Goal: Task Accomplishment & Management: Complete application form

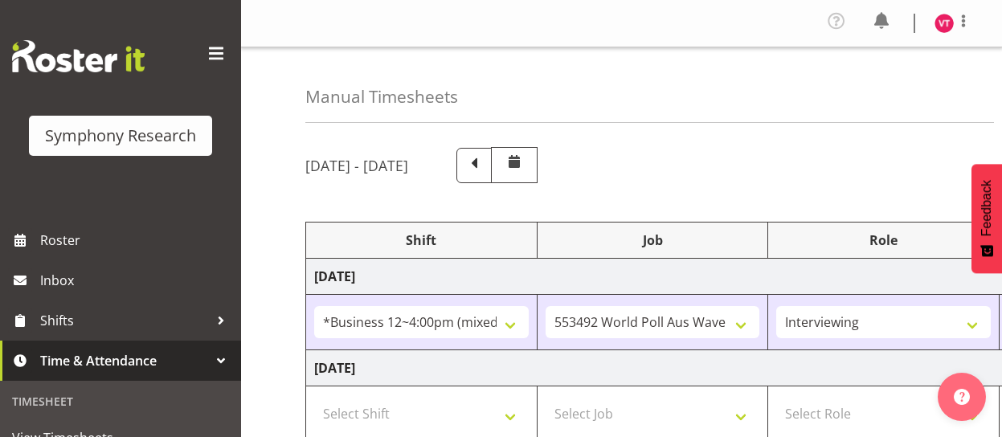
select select "81741"
select select "10499"
select select "47"
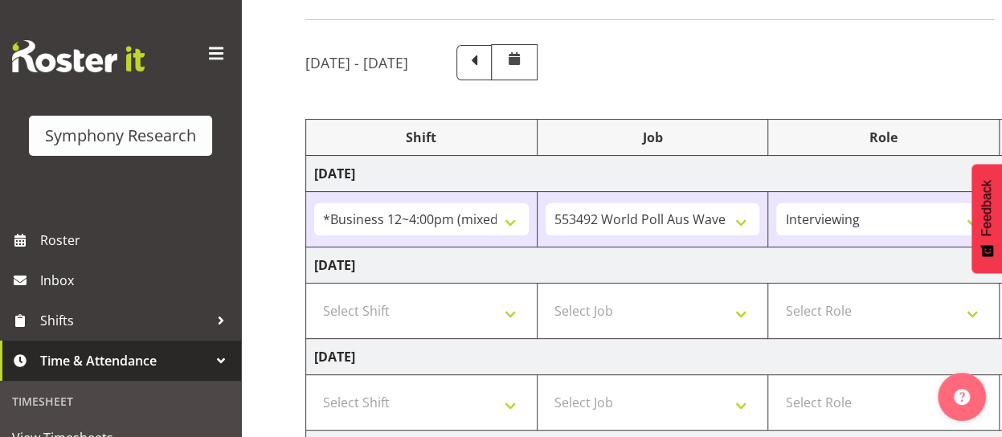
scroll to position [0, 428]
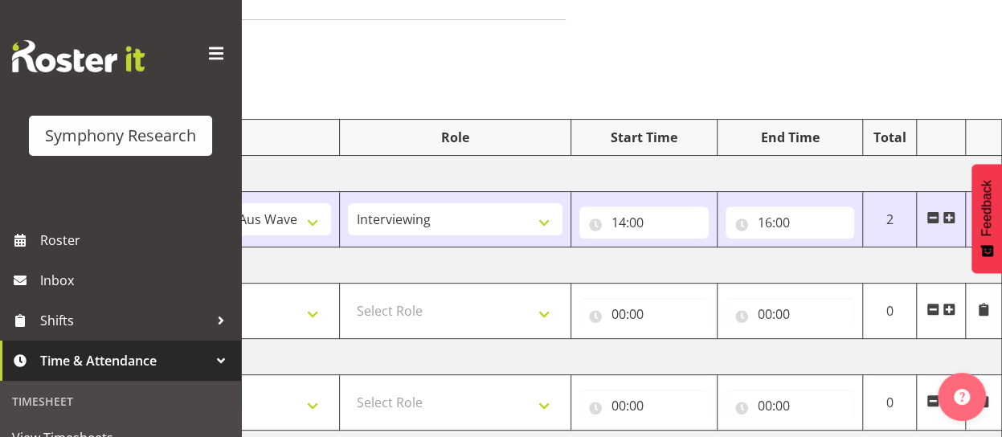
click at [949, 217] on span at bounding box center [948, 217] width 13 height 13
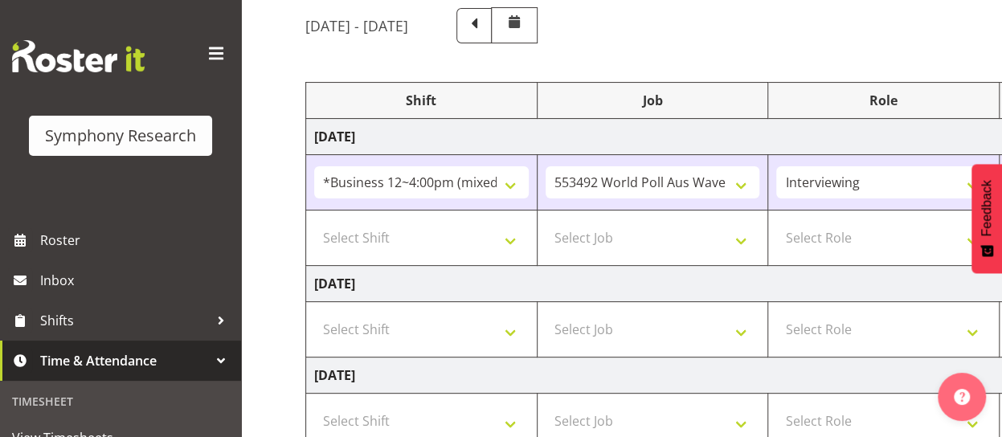
scroll to position [141, 0]
click at [506, 232] on select "Select Shift !!Weekend Residential (Roster IT Shift Label) *Business 9/10am ~ 4…" at bounding box center [421, 236] width 214 height 32
click at [516, 231] on select "Select Shift !!Weekend Residential (Roster IT Shift Label) *Business 9/10am ~ 4…" at bounding box center [421, 236] width 214 height 32
select select "48116"
click at [314, 220] on select "Select Shift !!Weekend Residential (Roster IT Shift Label) *Business 9/10am ~ 4…" at bounding box center [421, 236] width 214 height 32
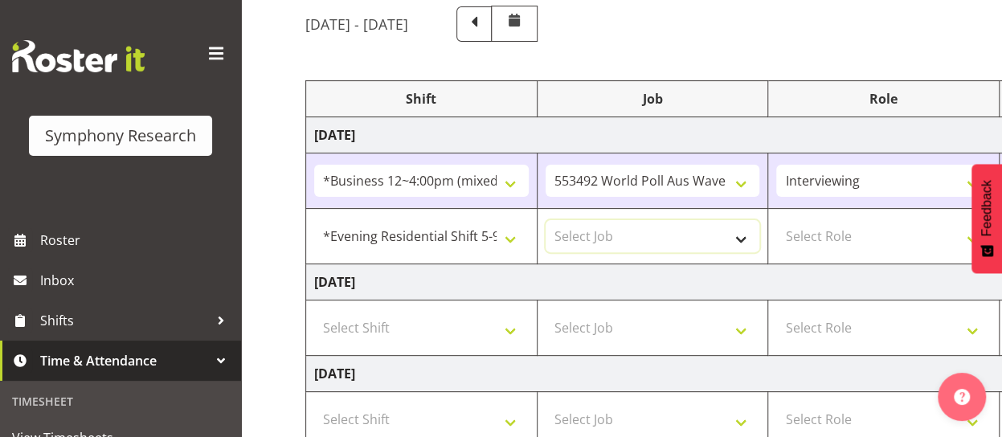
click at [740, 235] on select "Select Job 550060 IF Admin 553492 World Poll Aus Wave 2 Main 2025 553493 World …" at bounding box center [652, 236] width 214 height 32
select select "10587"
click at [545, 220] on select "Select Job 550060 IF Admin 553492 World Poll Aus Wave 2 Main 2025 553493 World …" at bounding box center [652, 236] width 214 height 32
click at [882, 233] on select "Select Role Briefing Interviewing" at bounding box center [883, 236] width 214 height 32
select select "297"
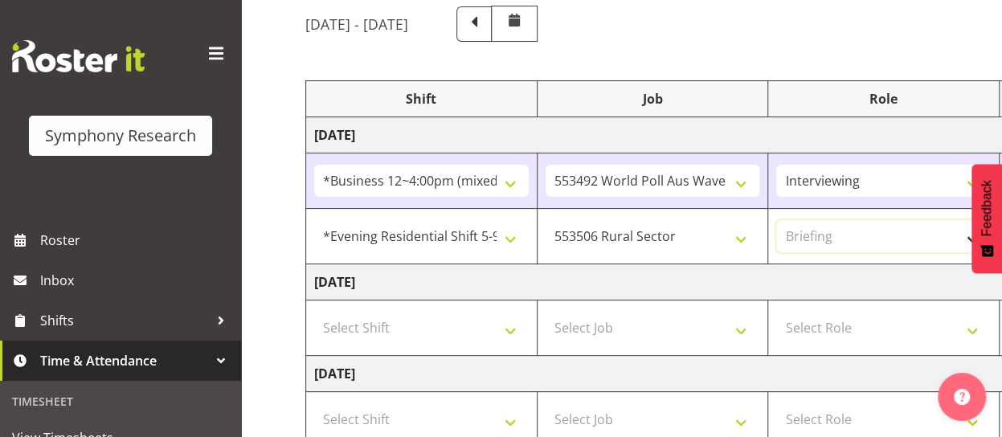
click at [776, 220] on select "Select Role Briefing Interviewing" at bounding box center [883, 236] width 214 height 32
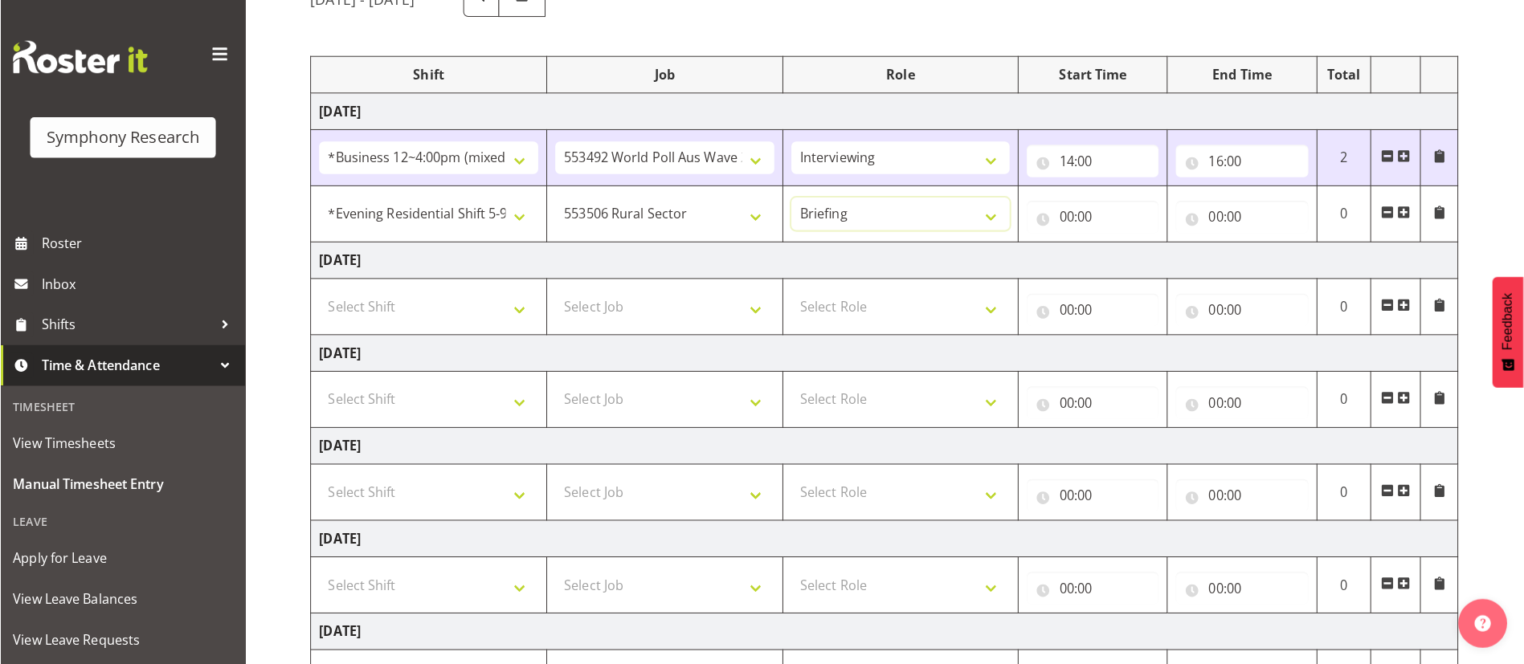
scroll to position [0, 0]
drag, startPoint x: 1009, startPoint y: 9, endPoint x: 1022, endPoint y: 35, distance: 29.1
click at [1001, 35] on div "[DATE] - [DATE] Shift Job Role Start Time End Time Total [DATE] !!Weekend Resid…" at bounding box center [903, 424] width 1197 height 910
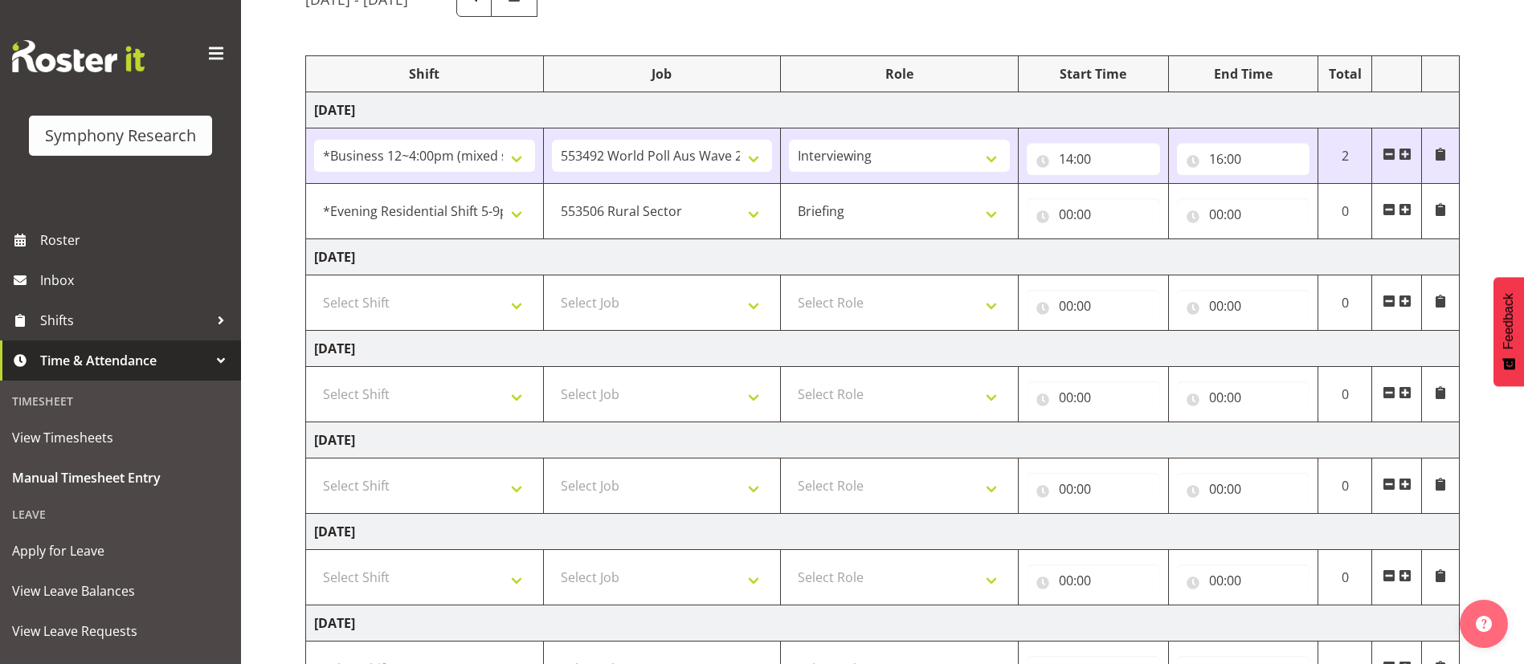
click at [1001, 210] on span at bounding box center [1404, 209] width 13 height 13
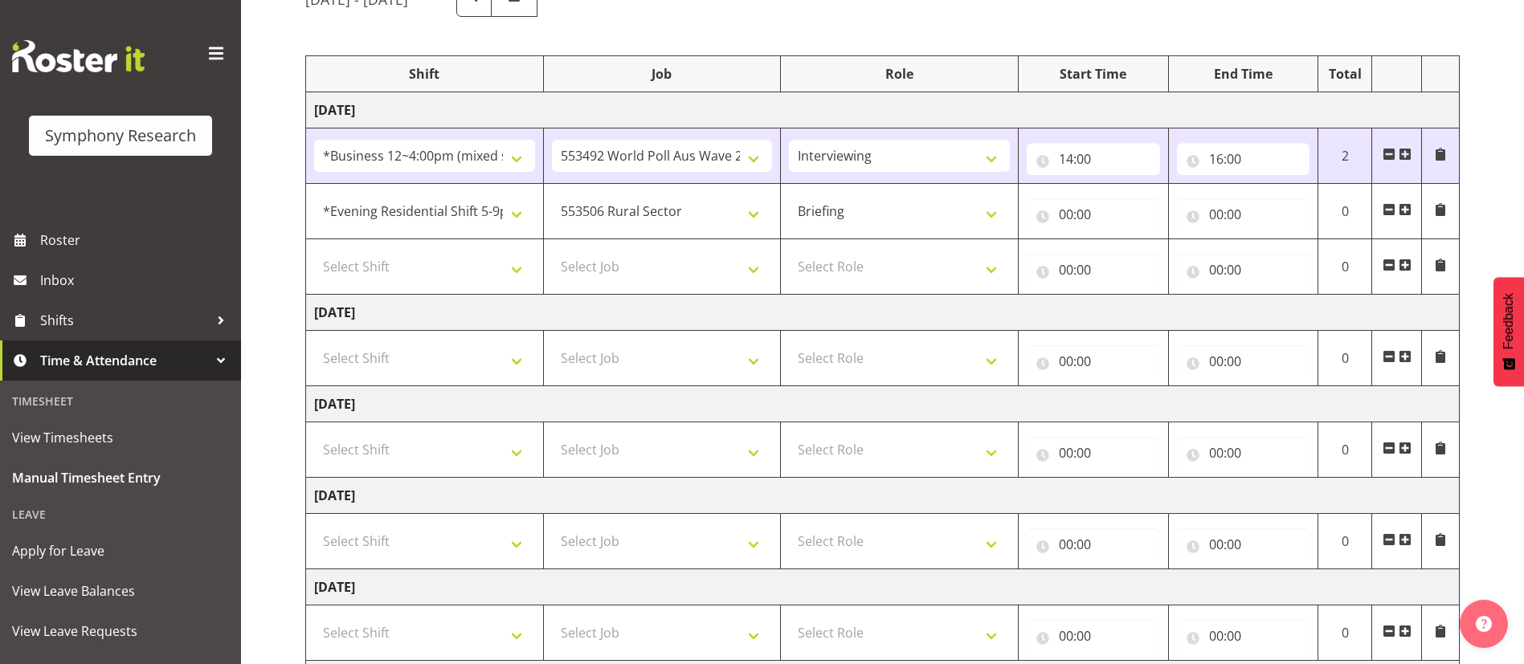
click at [1001, 266] on span at bounding box center [1404, 265] width 13 height 13
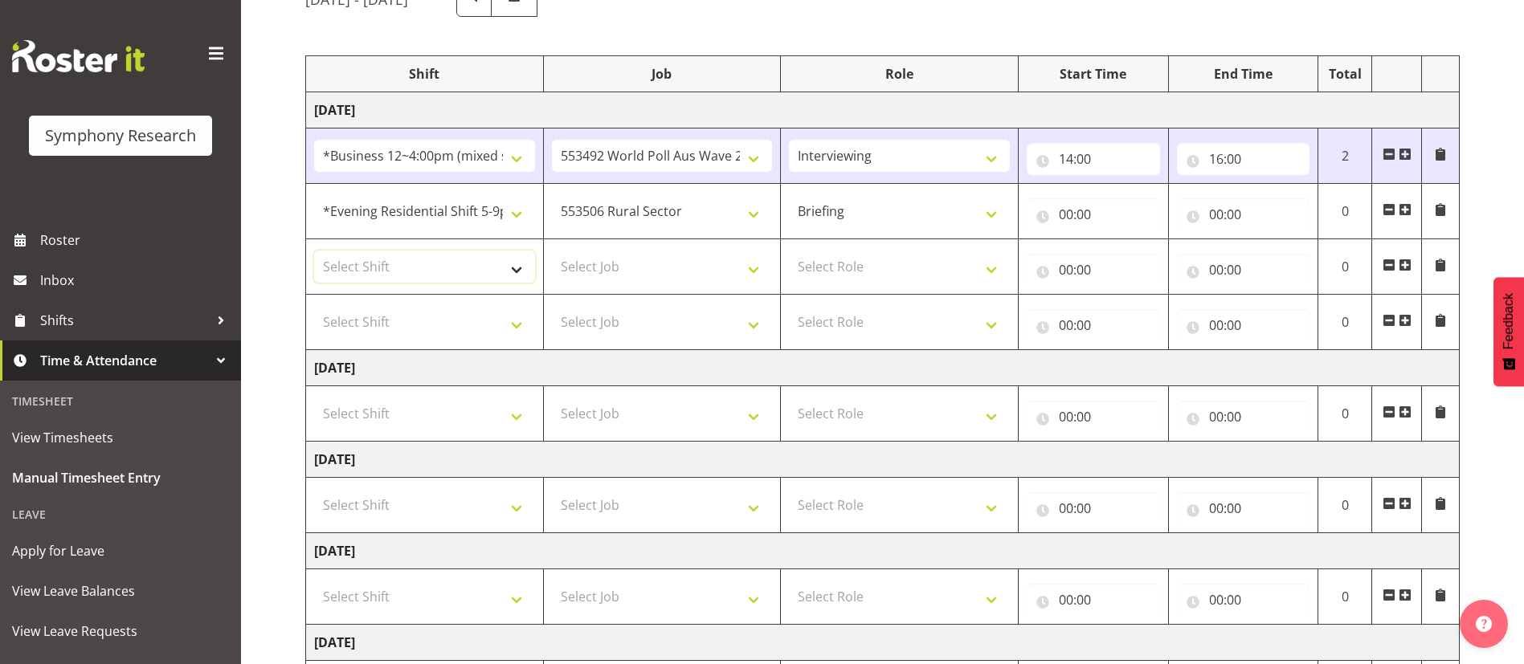
click at [511, 264] on select "Select Shift !!Weekend Residential (Roster IT Shift Label) *Business 9/10am ~ 4…" at bounding box center [424, 267] width 221 height 32
select select "48116"
click at [314, 251] on select "Select Shift !!Weekend Residential (Roster IT Shift Label) *Business 9/10am ~ 4…" at bounding box center [424, 267] width 221 height 32
click at [645, 269] on select "Select Job 550060 IF Admin 553492 World Poll Aus Wave 2 Main 2025 553493 World …" at bounding box center [662, 267] width 221 height 32
select select "10587"
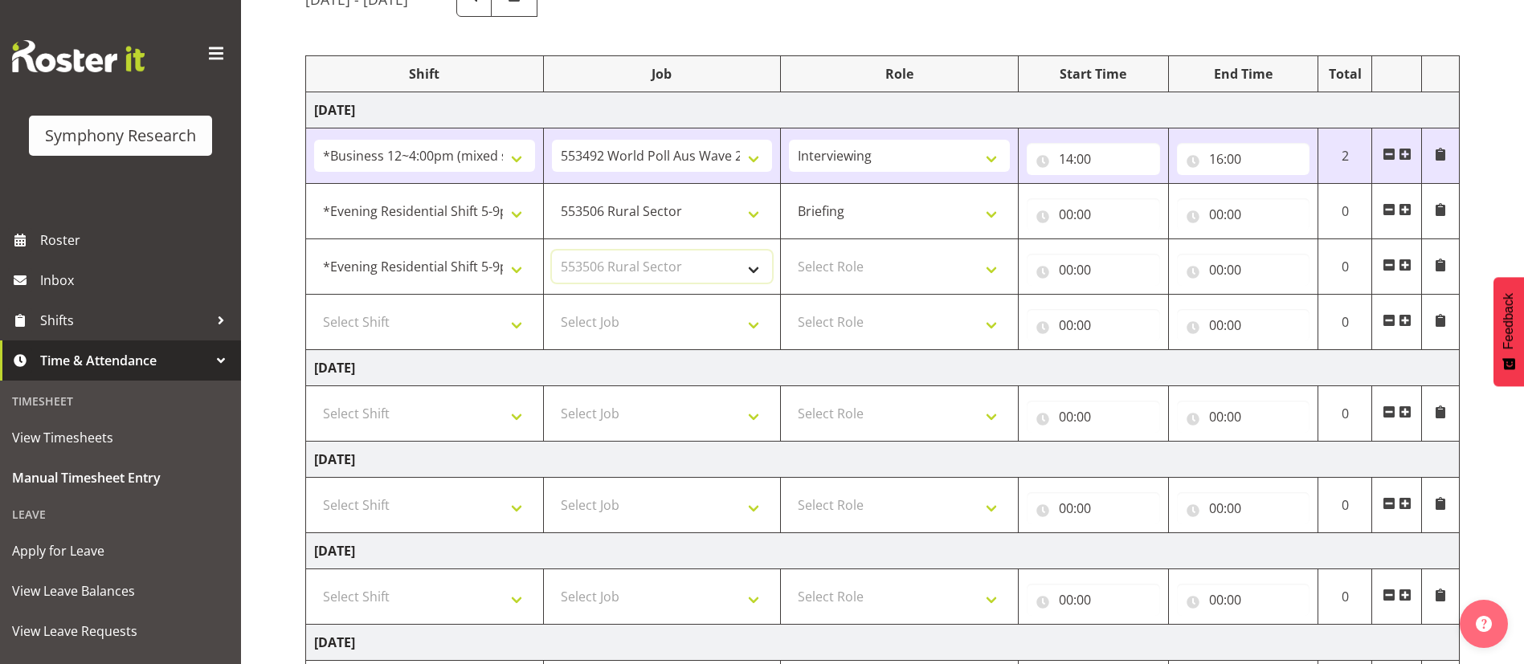
click at [552, 251] on select "Select Job 550060 IF Admin 553492 World Poll Aus Wave 2 Main 2025 553493 World …" at bounding box center [662, 267] width 221 height 32
click at [876, 257] on select "Select Role Briefing Interviewing" at bounding box center [899, 267] width 221 height 32
select select "47"
click at [789, 251] on select "Select Role Briefing Interviewing" at bounding box center [899, 267] width 221 height 32
click at [511, 321] on select "Select Shift !!Weekend Residential (Roster IT Shift Label) *Business 9/10am ~ 4…" at bounding box center [424, 322] width 221 height 32
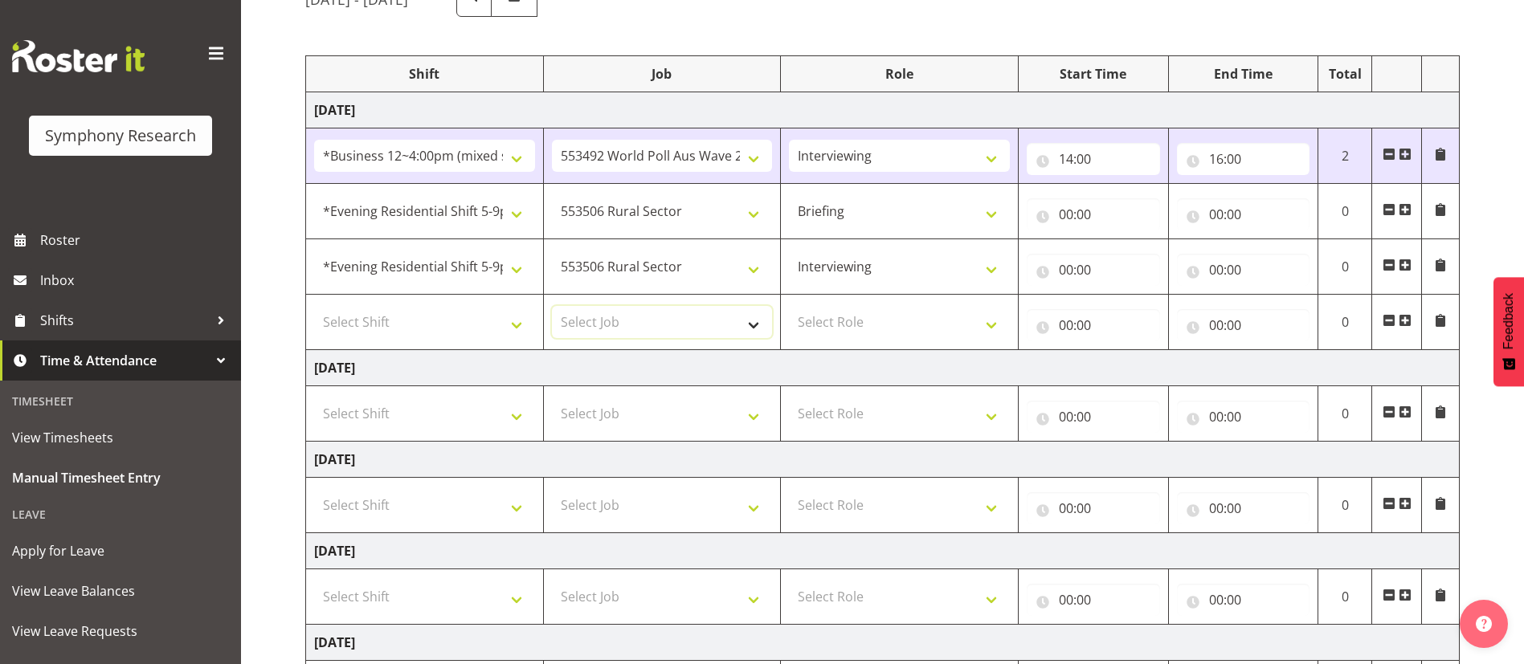
click at [553, 328] on select "Select Job 550060 IF Admin 553492 World Poll Aus Wave 2 Main 2025 553493 World …" at bounding box center [662, 322] width 221 height 32
click at [514, 266] on select "!!Weekend Residential (Roster IT Shift Label) *Business 9/10am ~ 4:30pm *Busine…" at bounding box center [424, 267] width 221 height 32
select select "81298"
click at [314, 251] on select "!!Weekend Residential (Roster IT Shift Label) *Business 9/10am ~ 4:30pm *Busine…" at bounding box center [424, 267] width 221 height 32
click at [1001, 214] on input "00:00" at bounding box center [1092, 214] width 133 height 32
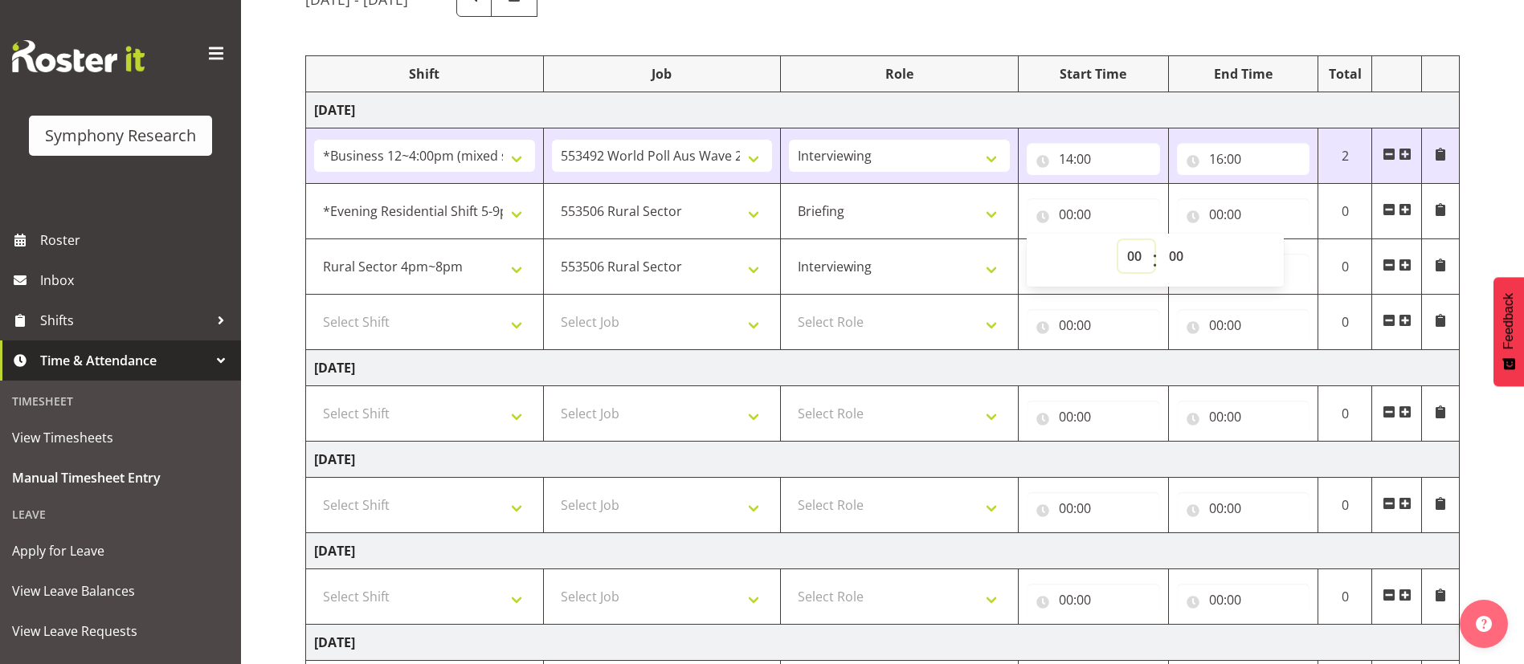
click at [1001, 257] on select "00 01 02 03 04 05 06 07 08 09 10 11 12 13 14 15 16 17 18 19 20 21 22 23" at bounding box center [1136, 256] width 36 height 32
select select "17"
click at [1001, 240] on select "00 01 02 03 04 05 06 07 08 09 10 11 12 13 14 15 16 17 18 19 20 21 22 23" at bounding box center [1136, 256] width 36 height 32
type input "17:00"
click at [1001, 210] on input "00:00" at bounding box center [1243, 214] width 133 height 32
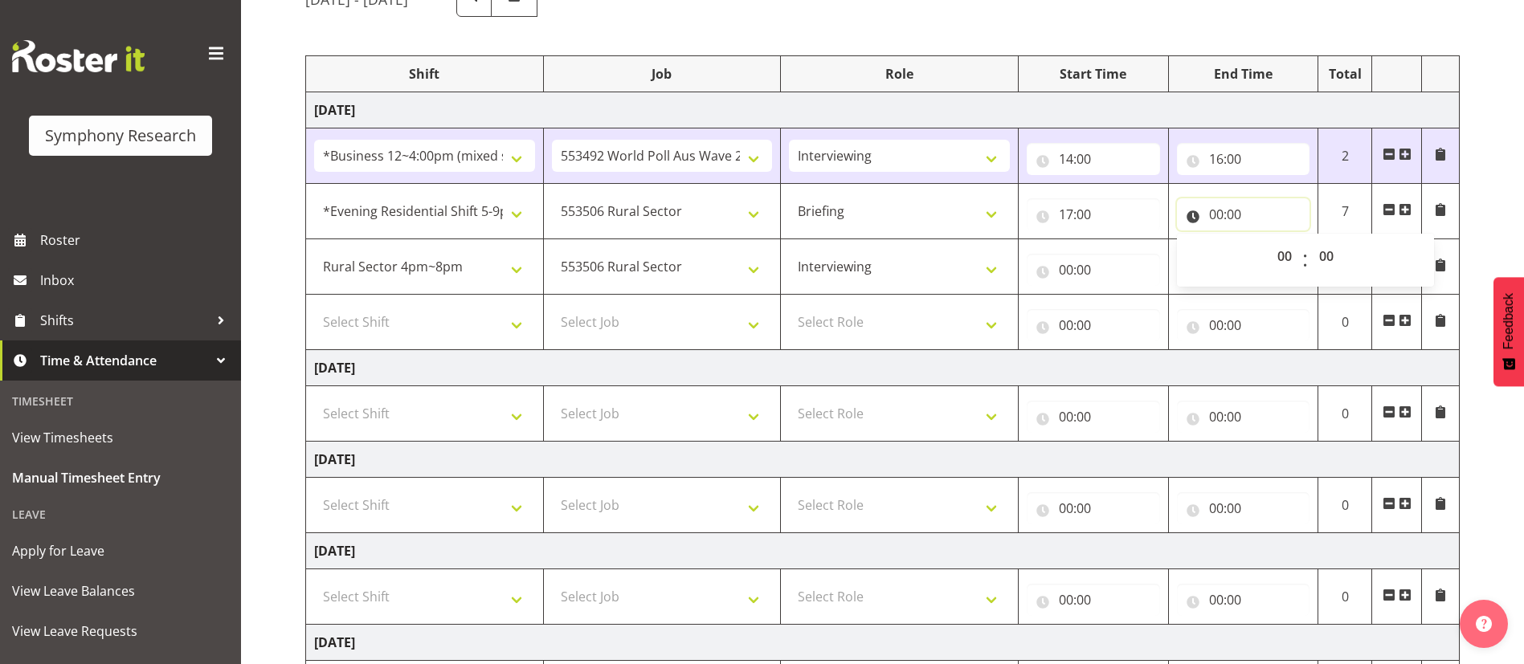
click at [1001, 210] on input "00:00" at bounding box center [1243, 214] width 133 height 32
click at [1001, 259] on select "00 01 02 03 04 05 06 07 08 09 10 11 12 13 14 15 16 17 18 19 20 21 22 23" at bounding box center [1286, 256] width 36 height 32
select select "18"
click at [1001, 240] on select "00 01 02 03 04 05 06 07 08 09 10 11 12 13 14 15 16 17 18 19 20 21 22 23" at bounding box center [1286, 256] width 36 height 32
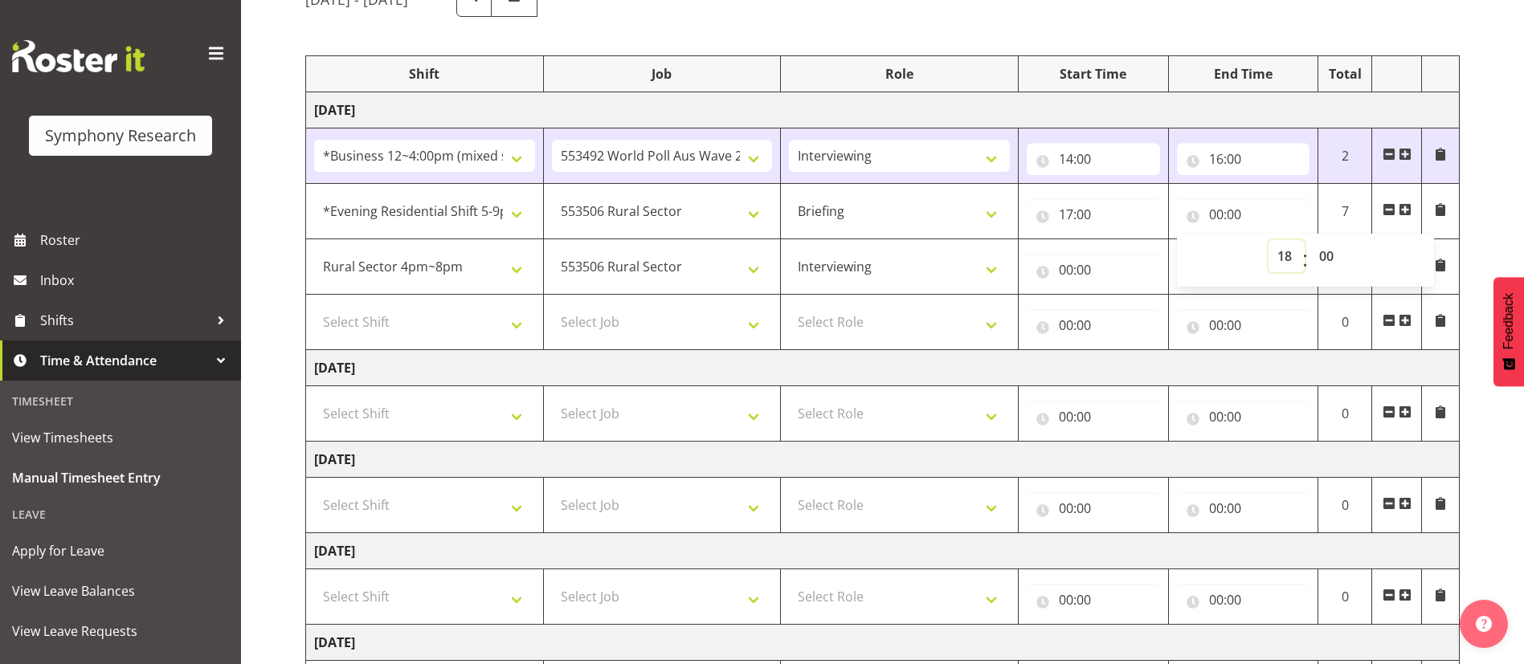
type input "18:00"
click at [1001, 251] on select "00 01 02 03 04 05 06 07 08 09 10 11 12 13 14 15 16 17 18 19 20 21 22 23 24 25 2…" at bounding box center [1328, 256] width 36 height 32
select select "15"
click at [1001, 240] on select "00 01 02 03 04 05 06 07 08 09 10 11 12 13 14 15 16 17 18 19 20 21 22 23 24 25 2…" at bounding box center [1328, 256] width 36 height 32
type input "18:15"
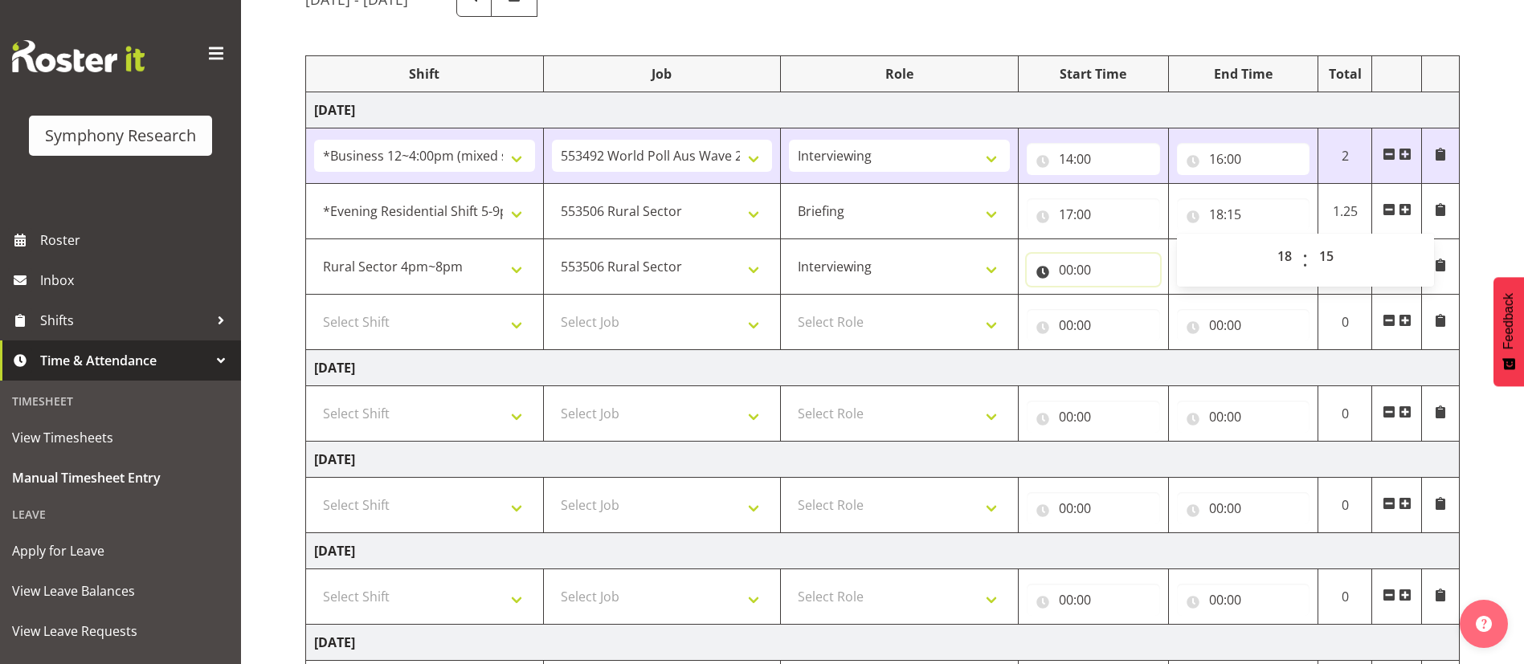
click at [1001, 267] on input "00:00" at bounding box center [1092, 270] width 133 height 32
click at [1001, 312] on select "00 01 02 03 04 05 06 07 08 09 10 11 12 13 14 15 16 17 18 19 20 21 22 23" at bounding box center [1136, 312] width 36 height 32
select select "18"
click at [1001, 296] on select "00 01 02 03 04 05 06 07 08 09 10 11 12 13 14 15 16 17 18 19 20 21 22 23" at bounding box center [1136, 312] width 36 height 32
type input "18:00"
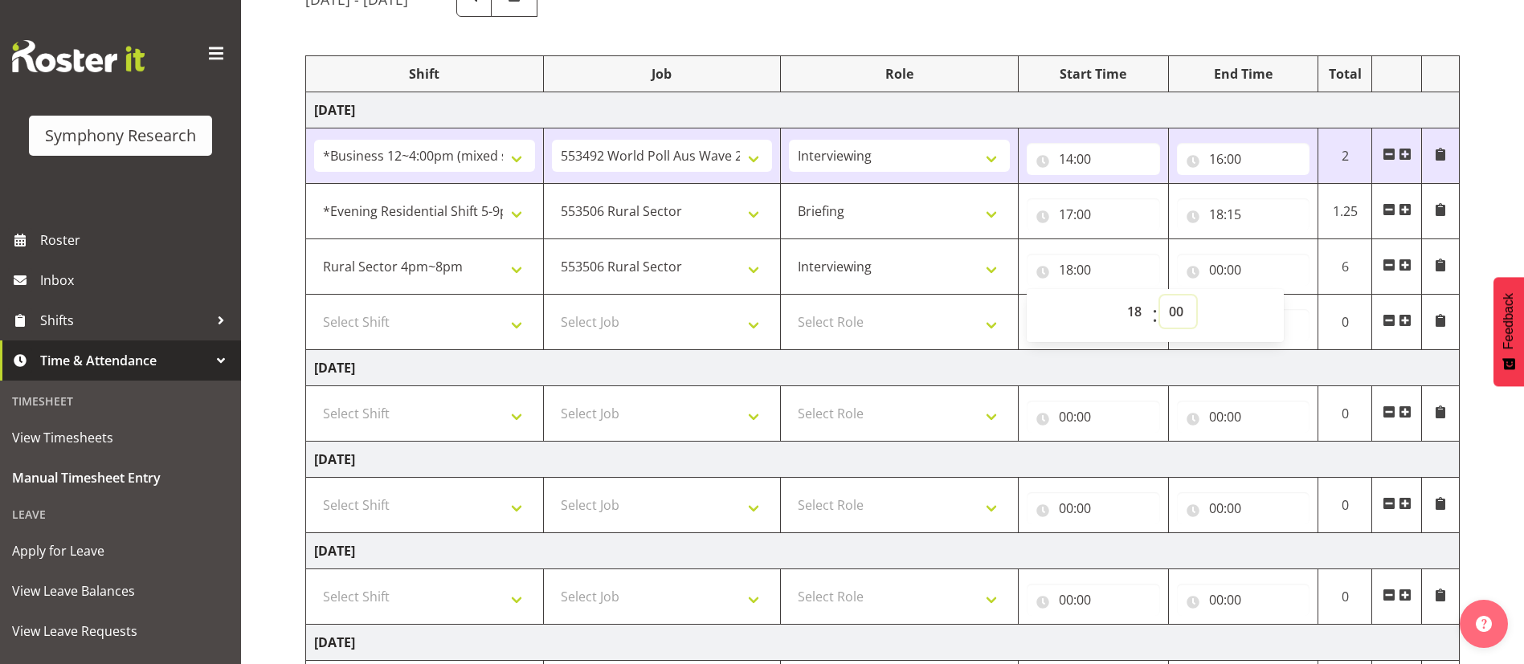
click at [1001, 309] on select "00 01 02 03 04 05 06 07 08 09 10 11 12 13 14 15 16 17 18 19 20 21 22 23 24 25 2…" at bounding box center [1178, 312] width 36 height 32
select select "15"
click at [1001, 296] on select "00 01 02 03 04 05 06 07 08 09 10 11 12 13 14 15 16 17 18 19 20 21 22 23 24 25 2…" at bounding box center [1178, 312] width 36 height 32
type input "18:15"
click at [1001, 263] on input "00:00" at bounding box center [1243, 270] width 133 height 32
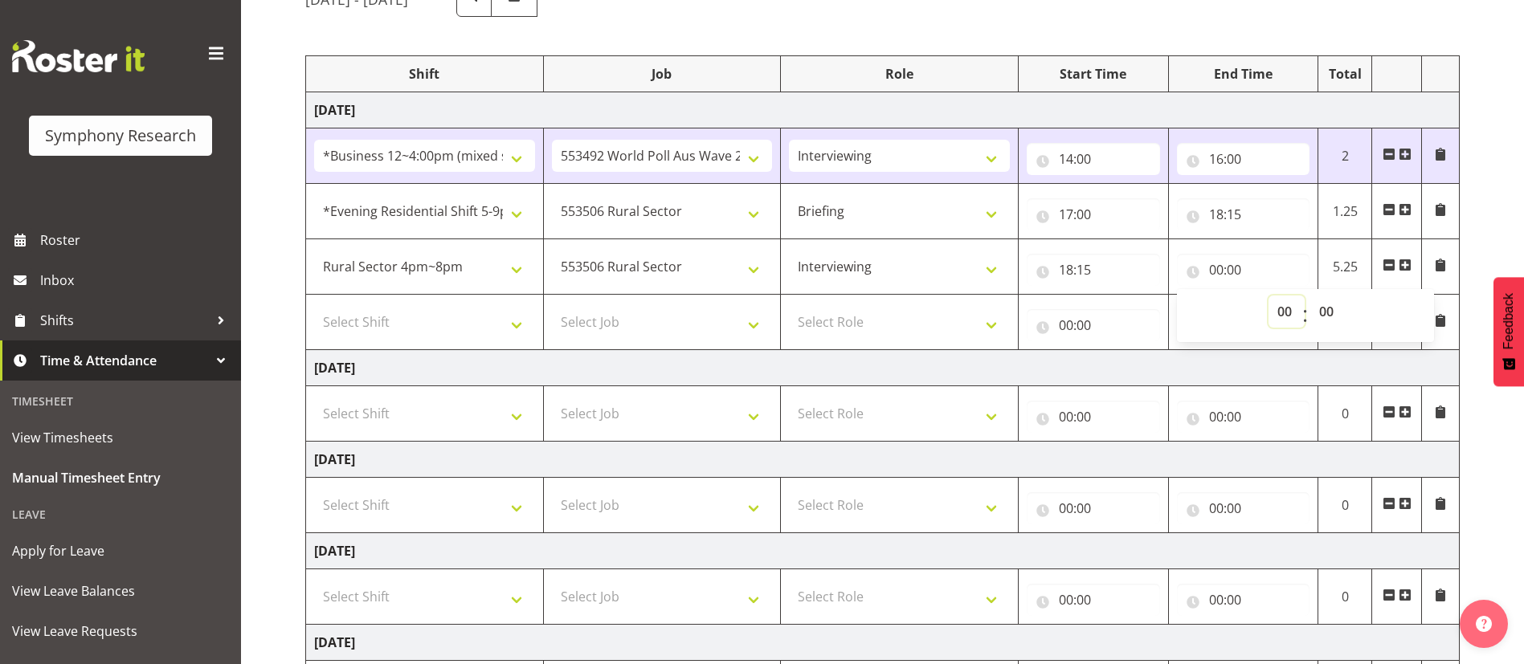
click at [1001, 311] on select "00 01 02 03 04 05 06 07 08 09 10 11 12 13 14 15 16 17 18 19 20 21 22 23" at bounding box center [1286, 312] width 36 height 32
select select "20"
click at [1001, 296] on select "00 01 02 03 04 05 06 07 08 09 10 11 12 13 14 15 16 17 18 19 20 21 22 23" at bounding box center [1286, 312] width 36 height 32
type input "20:00"
click at [1001, 312] on select "00 01 02 03 04 05 06 07 08 09 10 11 12 13 14 15 16 17 18 19 20 21 22 23 24 25 2…" at bounding box center [1328, 312] width 36 height 32
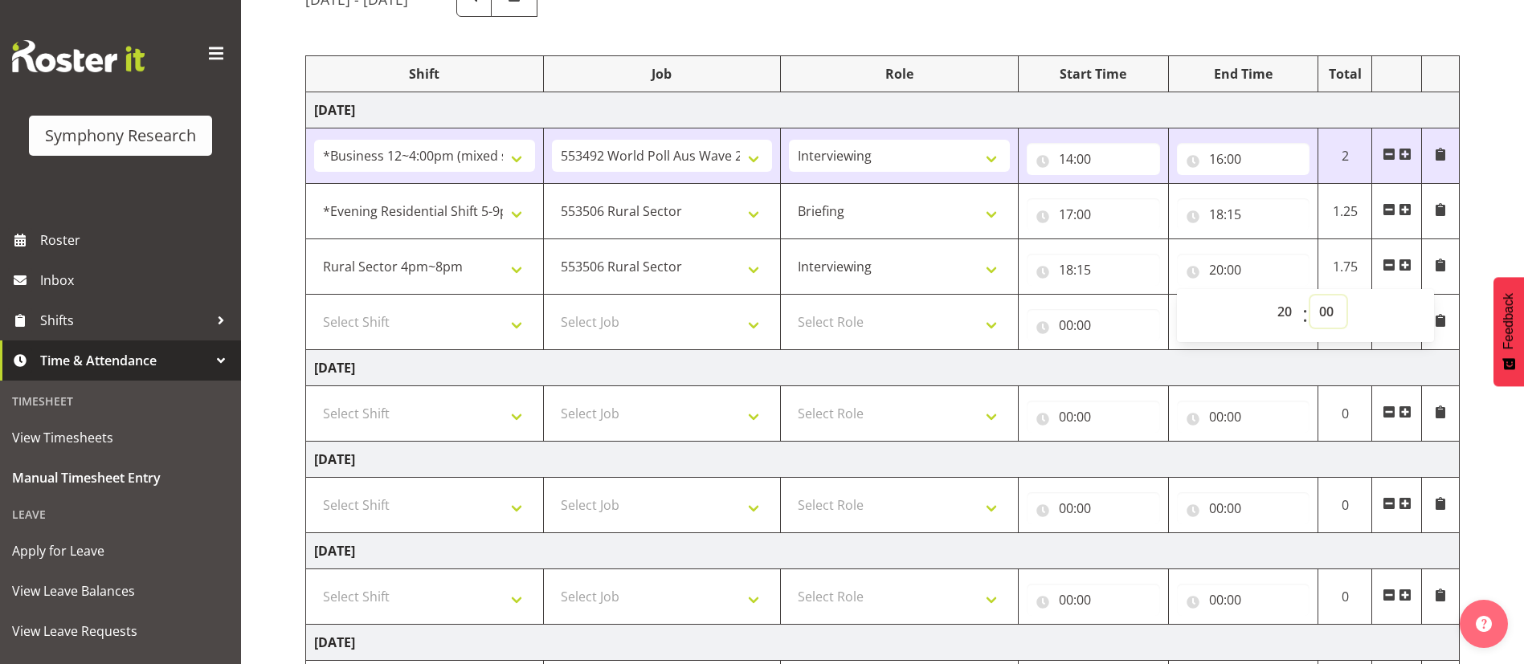
select select "15"
click at [1001, 296] on select "00 01 02 03 04 05 06 07 08 09 10 11 12 13 14 15 16 17 18 19 20 21 22 23 24 25 2…" at bounding box center [1328, 312] width 36 height 32
type input "20:15"
click at [517, 322] on select "Select Shift !!Weekend Residential (Roster IT Shift Label) *Business 9/10am ~ 4…" at bounding box center [424, 322] width 221 height 32
select select "56692"
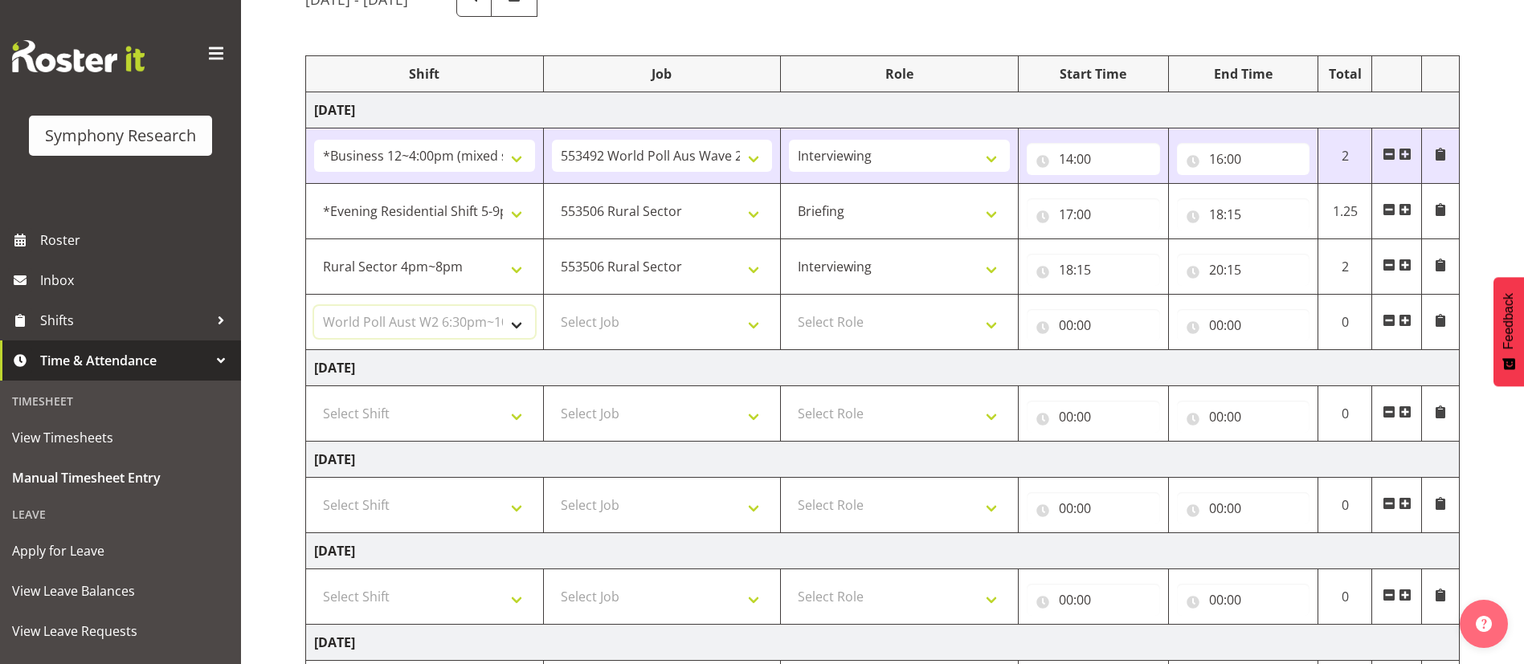
click at [314, 306] on select "Select Shift !!Weekend Residential (Roster IT Shift Label) *Business 9/10am ~ 4…" at bounding box center [424, 322] width 221 height 32
click at [688, 318] on select "Select Job 550060 IF Admin 553492 World Poll Aus Wave 2 Main 2025 553493 World …" at bounding box center [662, 322] width 221 height 32
select select "10499"
click at [552, 306] on select "Select Job 550060 IF Admin 553492 World Poll Aus Wave 2 Main 2025 553493 World …" at bounding box center [662, 322] width 221 height 32
click at [988, 319] on select "Select Role Briefing Interviewing" at bounding box center [899, 322] width 221 height 32
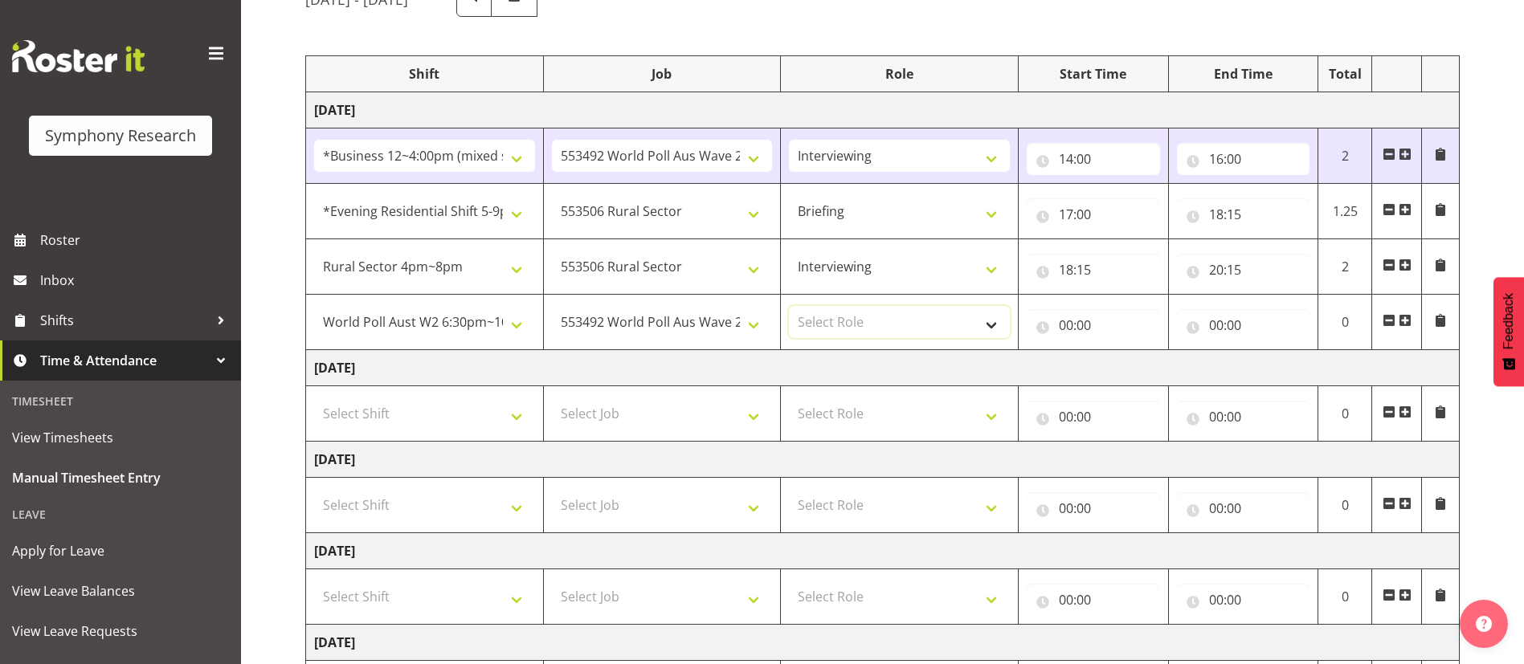
select select "47"
click at [789, 306] on select "Select Role Briefing Interviewing" at bounding box center [899, 322] width 221 height 32
click at [1001, 323] on input "00:00" at bounding box center [1092, 325] width 133 height 32
click at [1001, 365] on select "00 01 02 03 04 05 06 07 08 09 10 11 12 13 14 15 16 17 18 19 20 21 22 23" at bounding box center [1136, 367] width 36 height 32
select select "20"
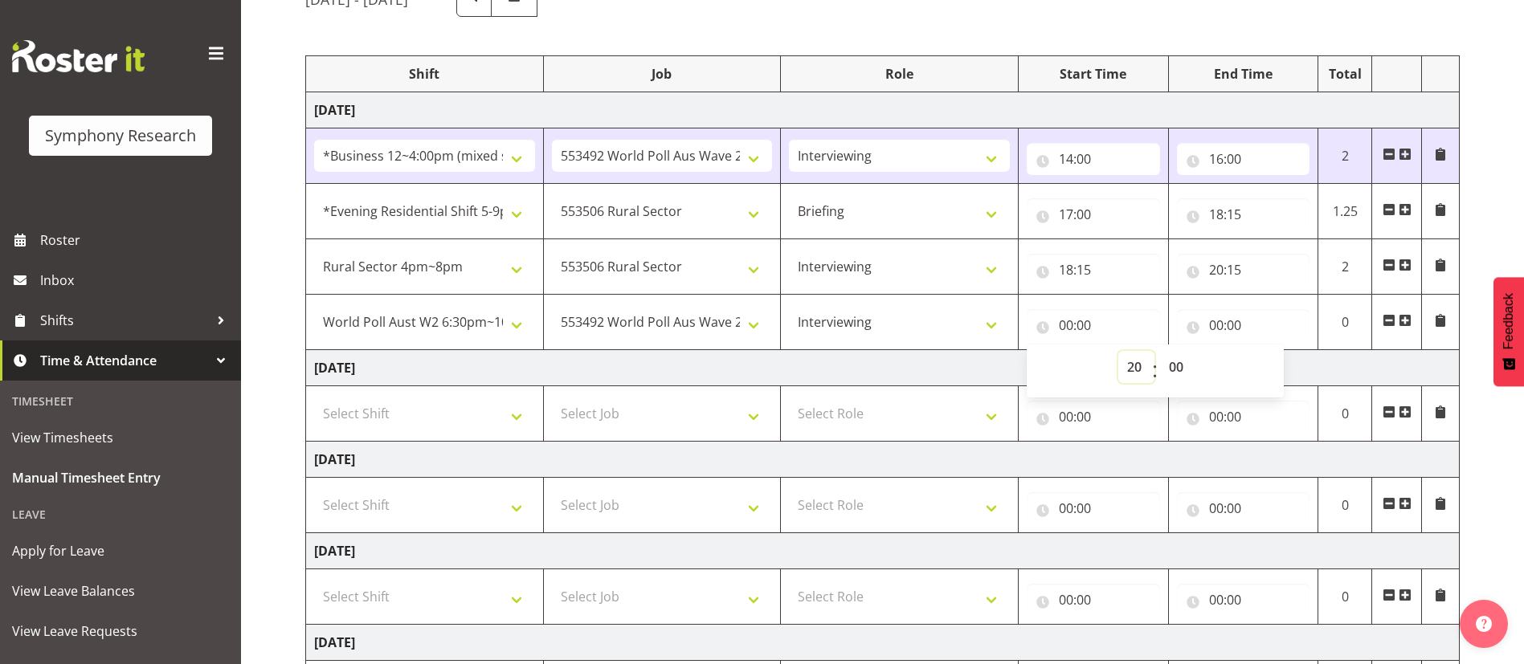
click at [1001, 351] on select "00 01 02 03 04 05 06 07 08 09 10 11 12 13 14 15 16 17 18 19 20 21 22 23" at bounding box center [1136, 367] width 36 height 32
type input "20:00"
click at [1001, 377] on select "00 01 02 03 04 05 06 07 08 09 10 11 12 13 14 15 16 17 18 19 20 21 22 23 24 25 2…" at bounding box center [1178, 367] width 36 height 32
select select "15"
click at [1001, 351] on select "00 01 02 03 04 05 06 07 08 09 10 11 12 13 14 15 16 17 18 19 20 21 22 23 24 25 2…" at bounding box center [1178, 367] width 36 height 32
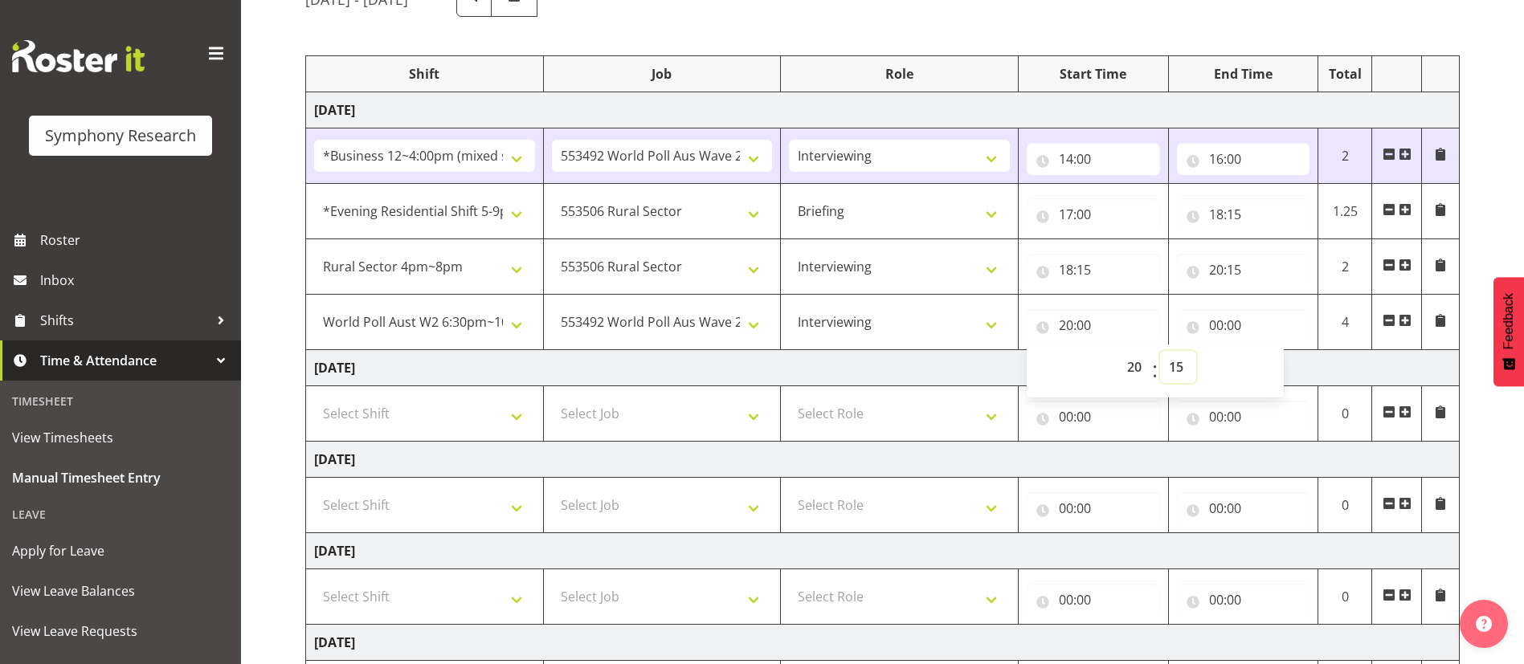
type input "20:15"
click at [1001, 328] on input "00:00" at bounding box center [1243, 325] width 133 height 32
click at [1001, 367] on select "00 01 02 03 04 05 06 07 08 09 10 11 12 13 14 15 16 17 18 19 20 21 22 23" at bounding box center [1286, 367] width 36 height 32
select select "22"
click at [1001, 351] on select "00 01 02 03 04 05 06 07 08 09 10 11 12 13 14 15 16 17 18 19 20 21 22 23" at bounding box center [1286, 367] width 36 height 32
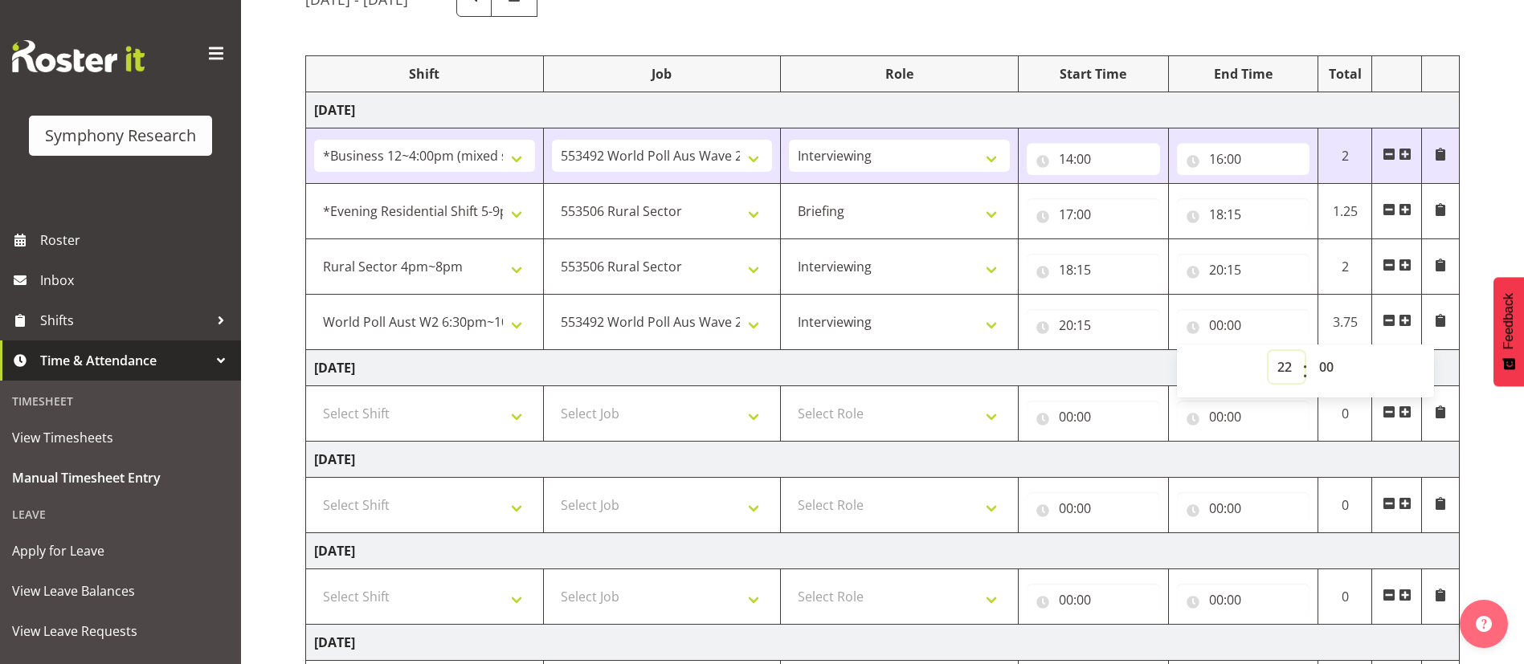
type input "22:00"
click at [1001, 365] on select "00 01 02 03 04 05 06 07 08 09 10 11 12 13 14 15 16 17 18 19 20 21 22 23 24 25 2…" at bounding box center [1328, 367] width 36 height 32
select select "30"
click at [1001, 351] on select "00 01 02 03 04 05 06 07 08 09 10 11 12 13 14 15 16 17 18 19 20 21 22 23 24 25 2…" at bounding box center [1328, 367] width 36 height 32
type input "22:30"
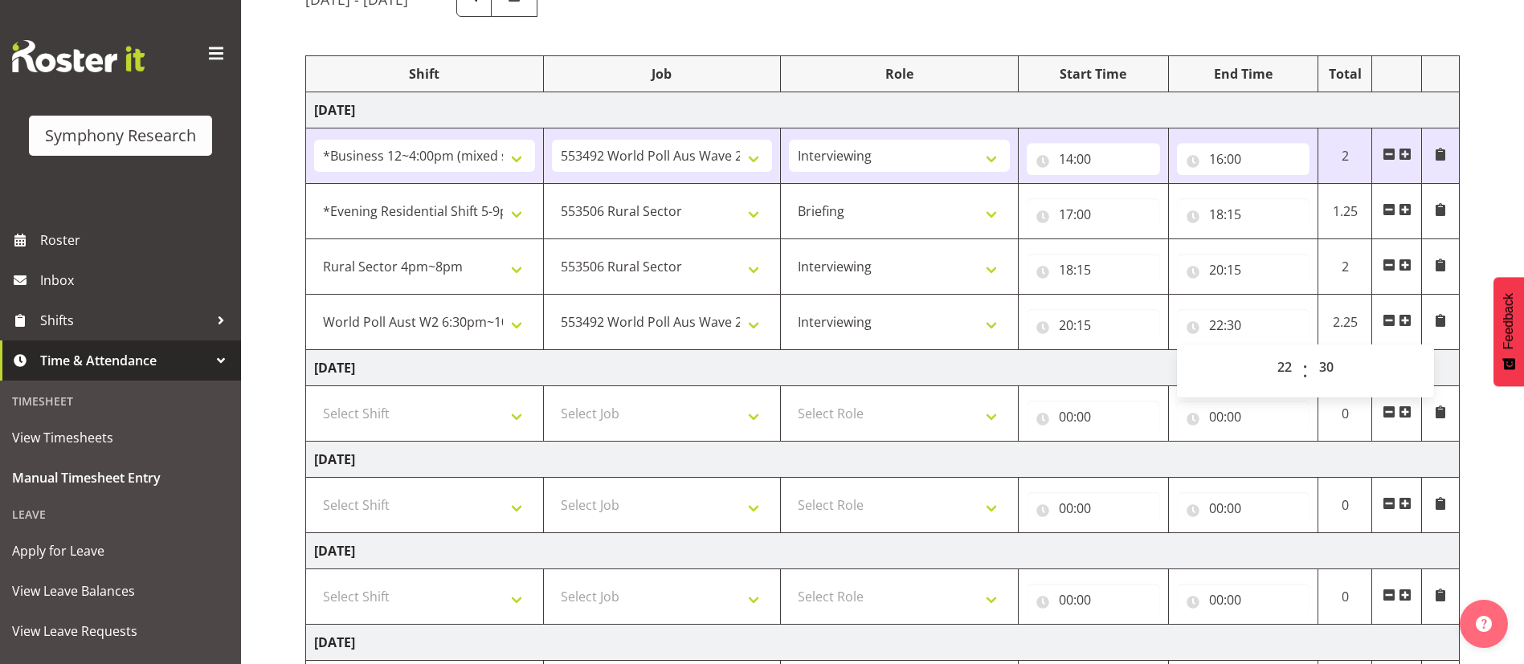
click at [1001, 358] on td "[DATE]" at bounding box center [882, 368] width 1153 height 36
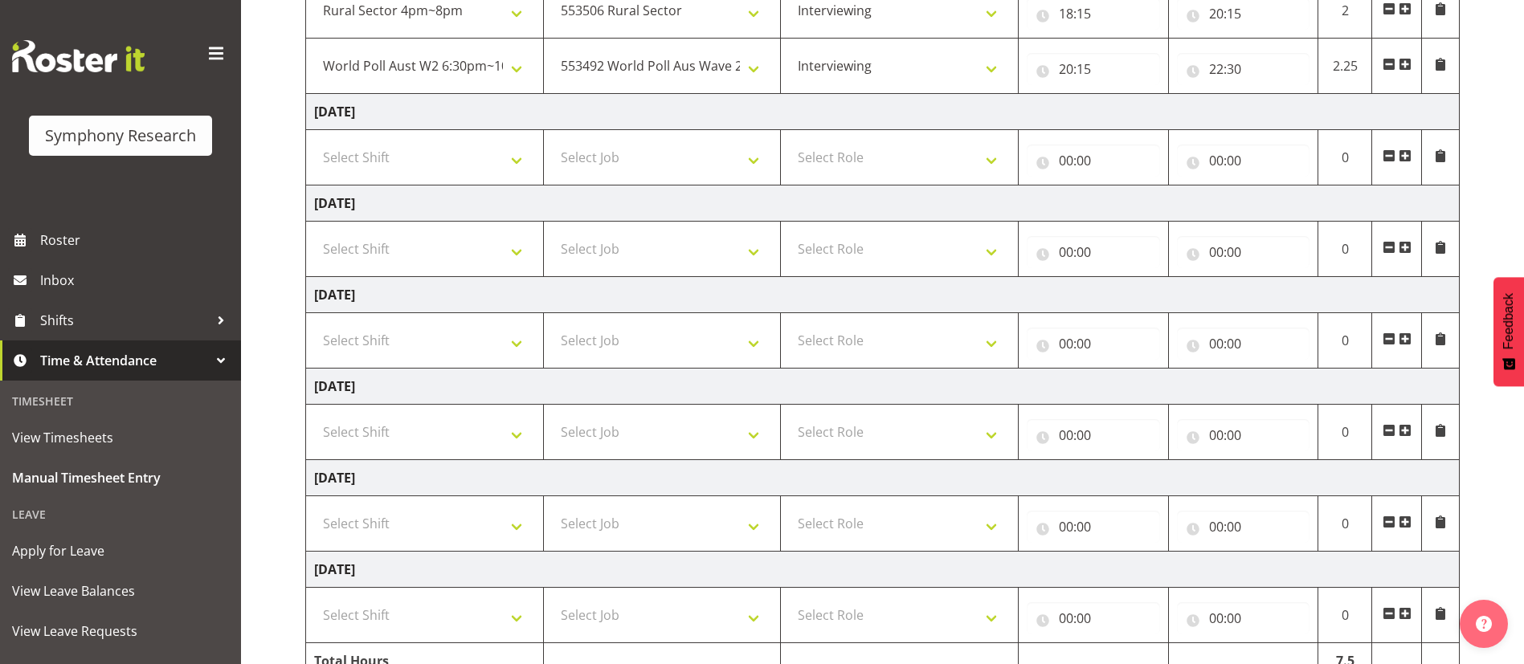
scroll to position [510, 0]
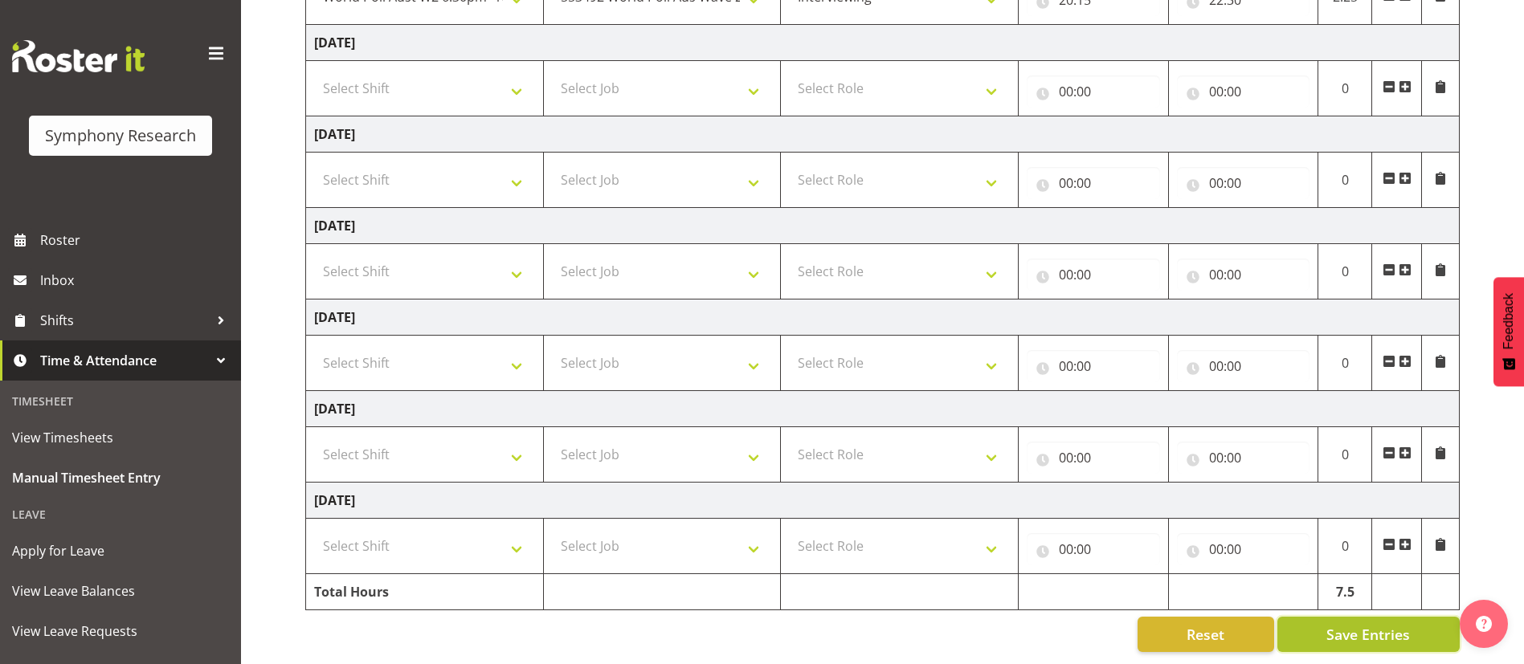
click at [1001, 436] on span "Save Entries" at bounding box center [1368, 634] width 84 height 21
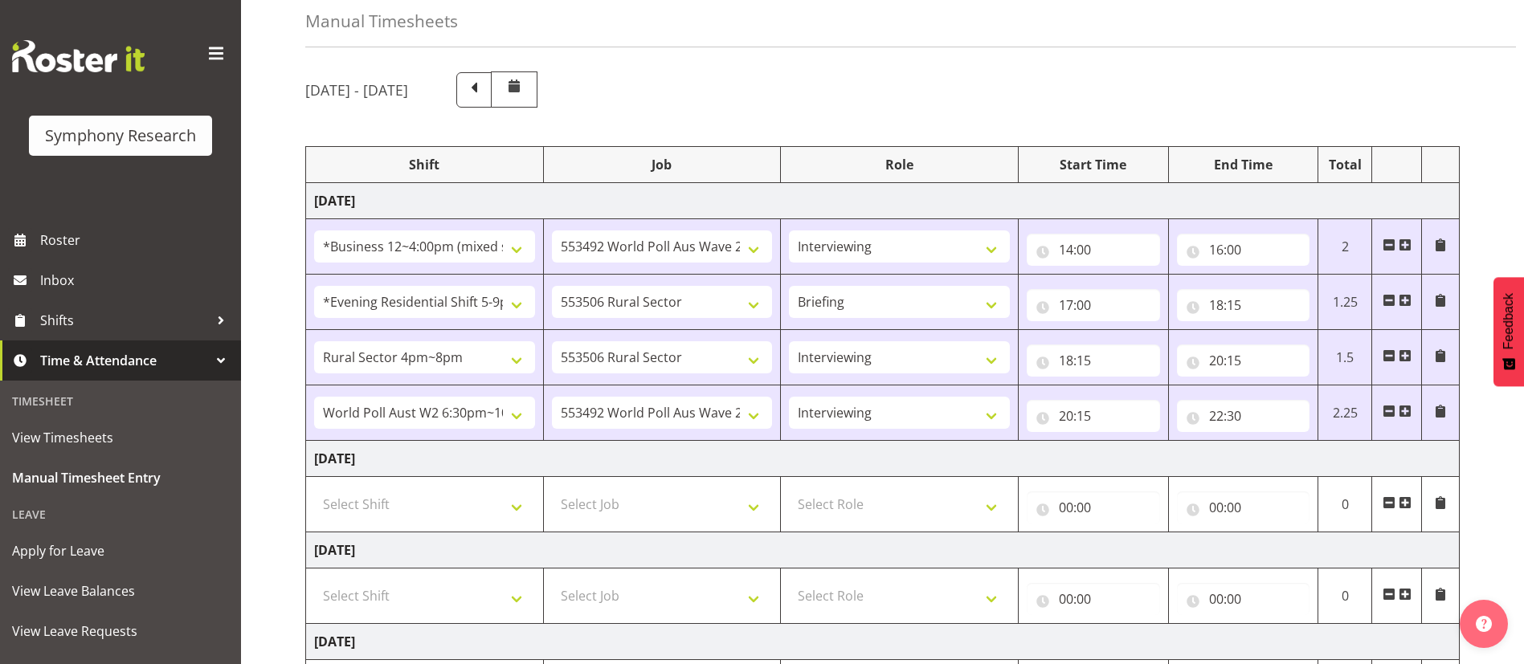
scroll to position [45, 0]
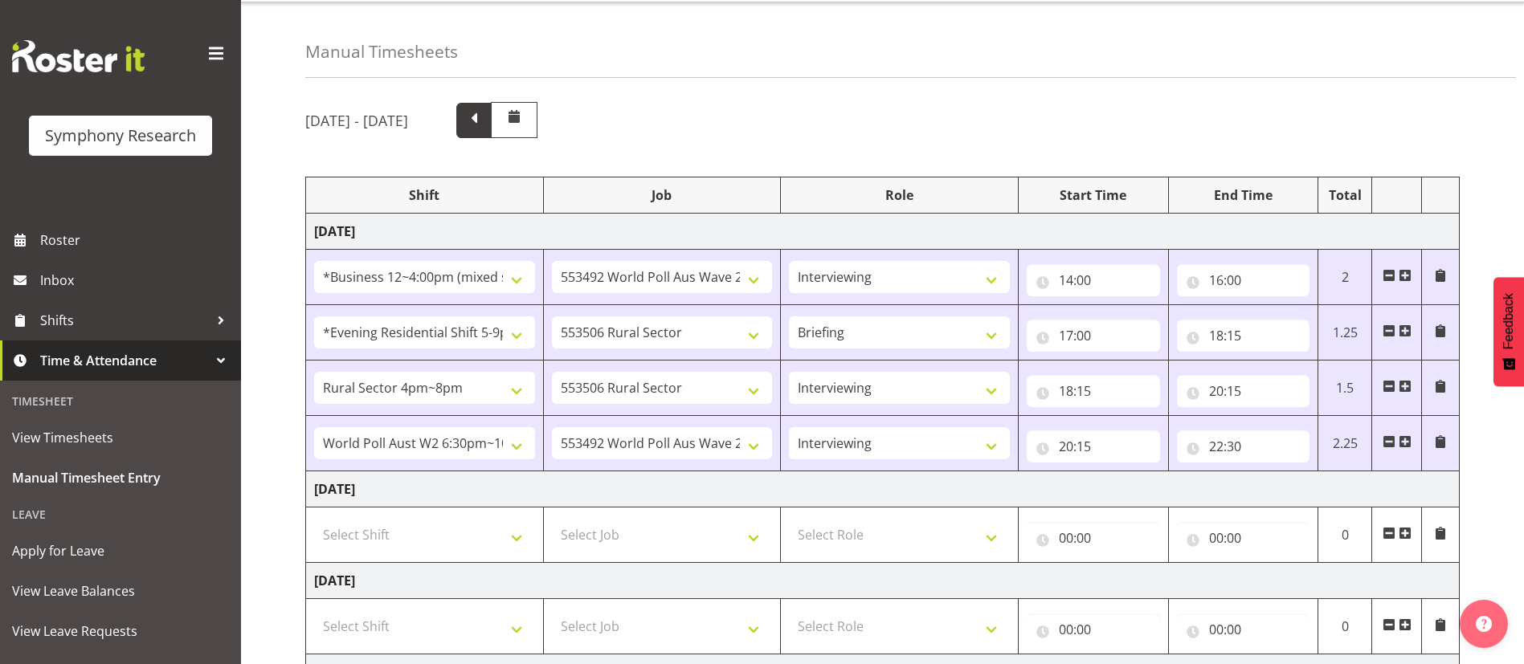
click at [484, 124] on span at bounding box center [473, 118] width 21 height 21
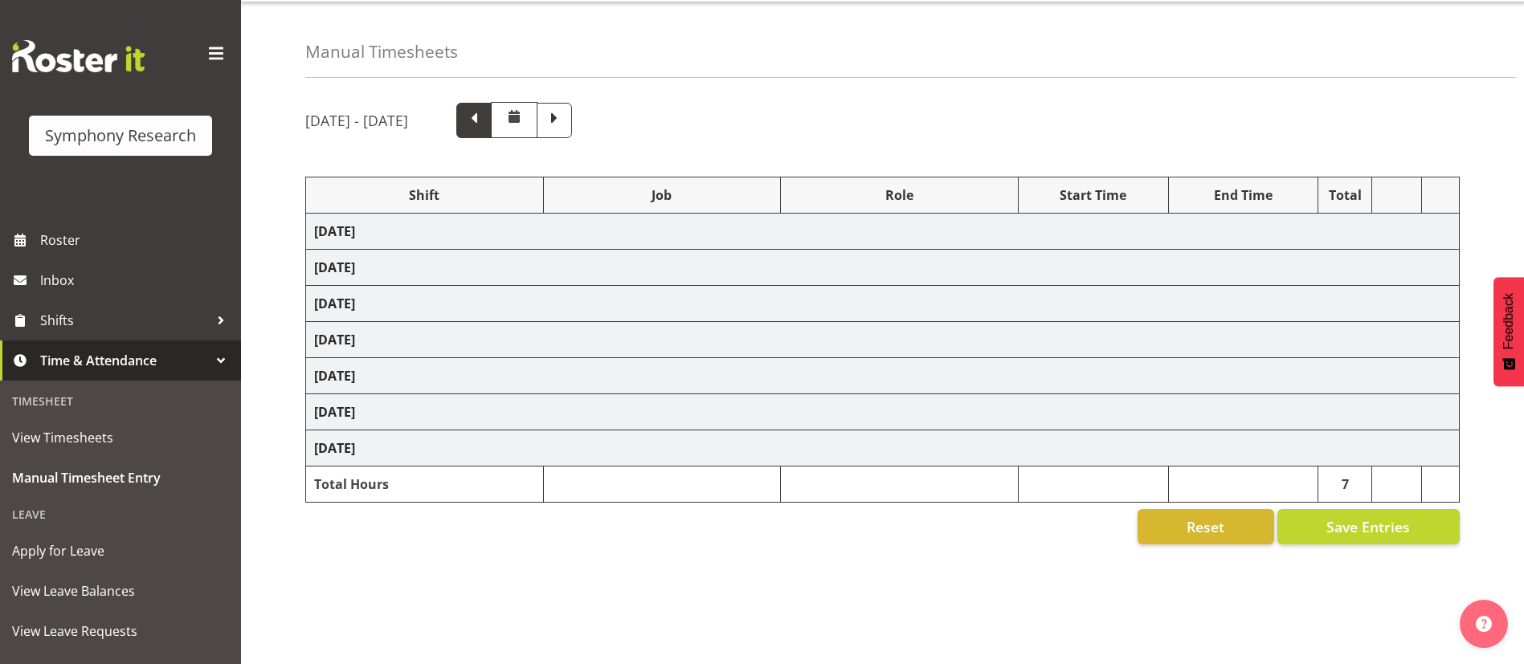
select select "48116"
select select "10527"
select select "47"
select select "103"
select select "10527"
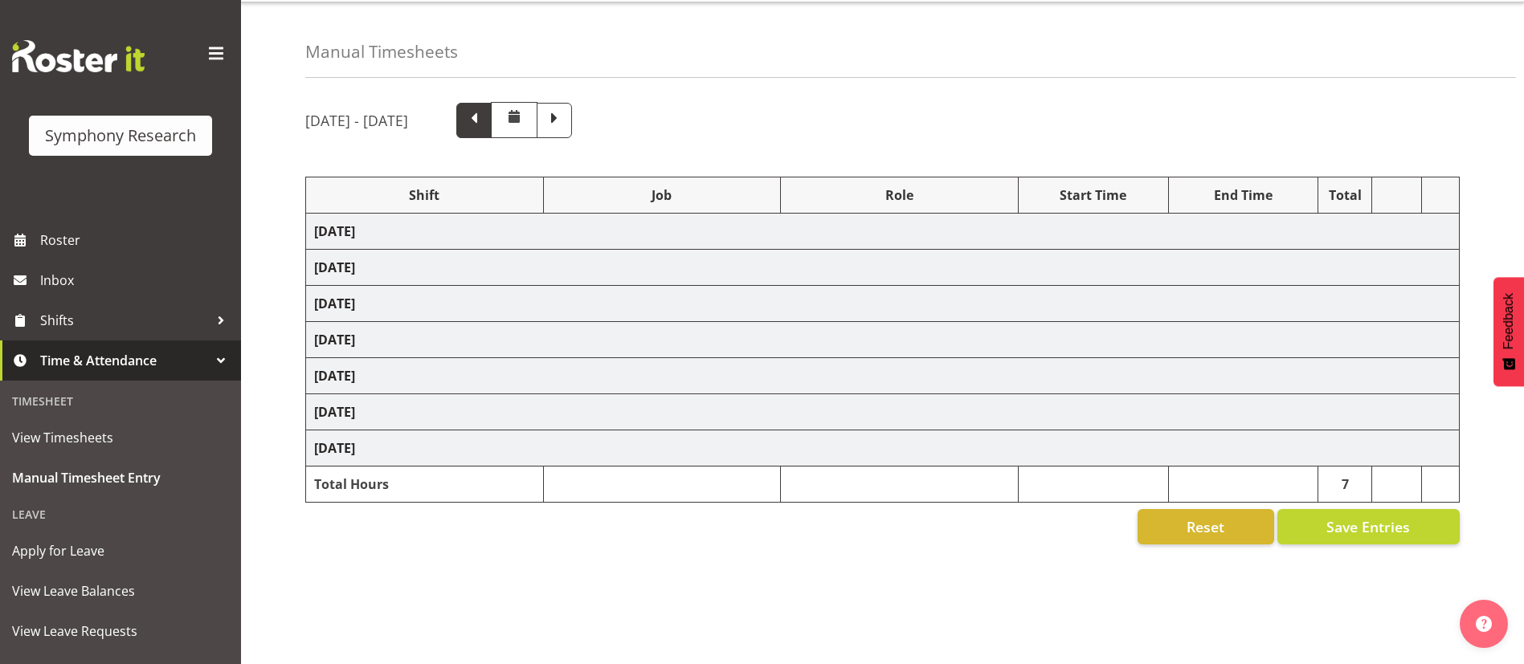
select select "47"
select select "48116"
select select "10527"
select select "47"
select select "48116"
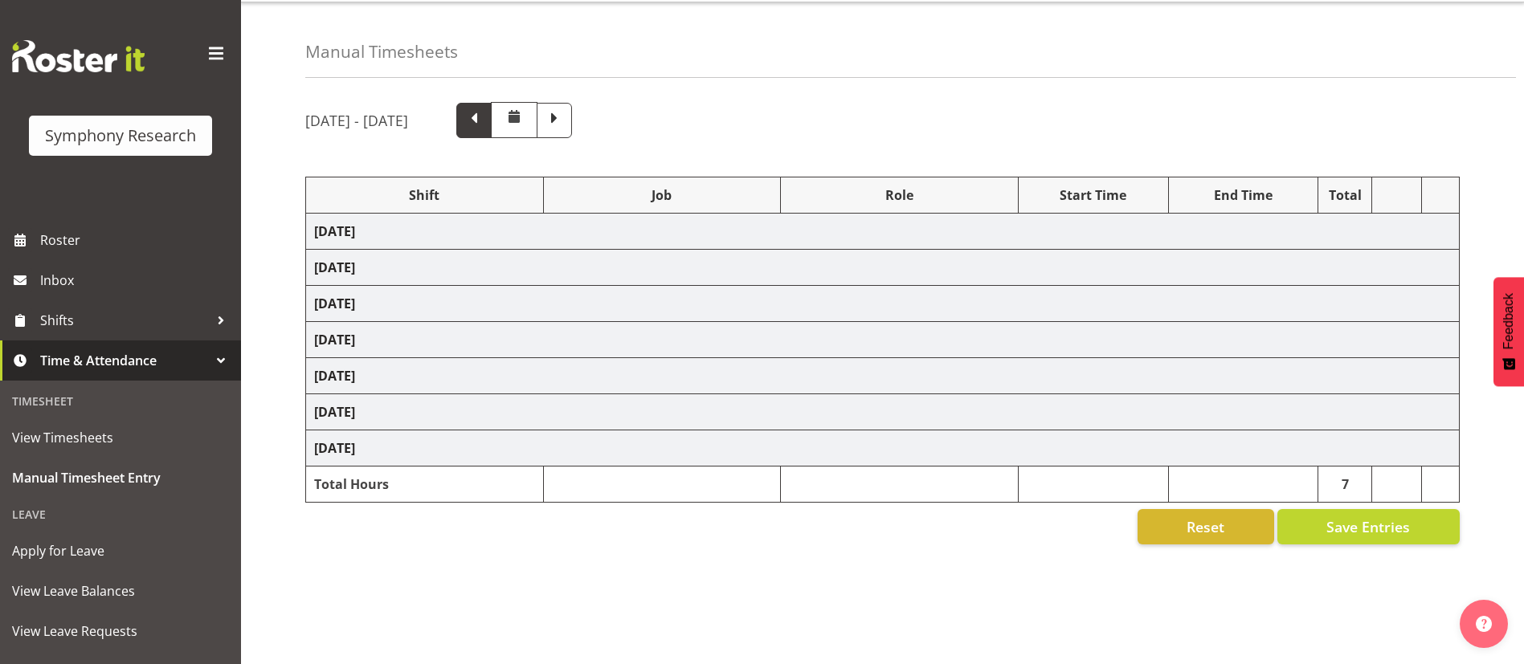
select select "10527"
select select "47"
select select "56692"
select select "10499"
select select "47"
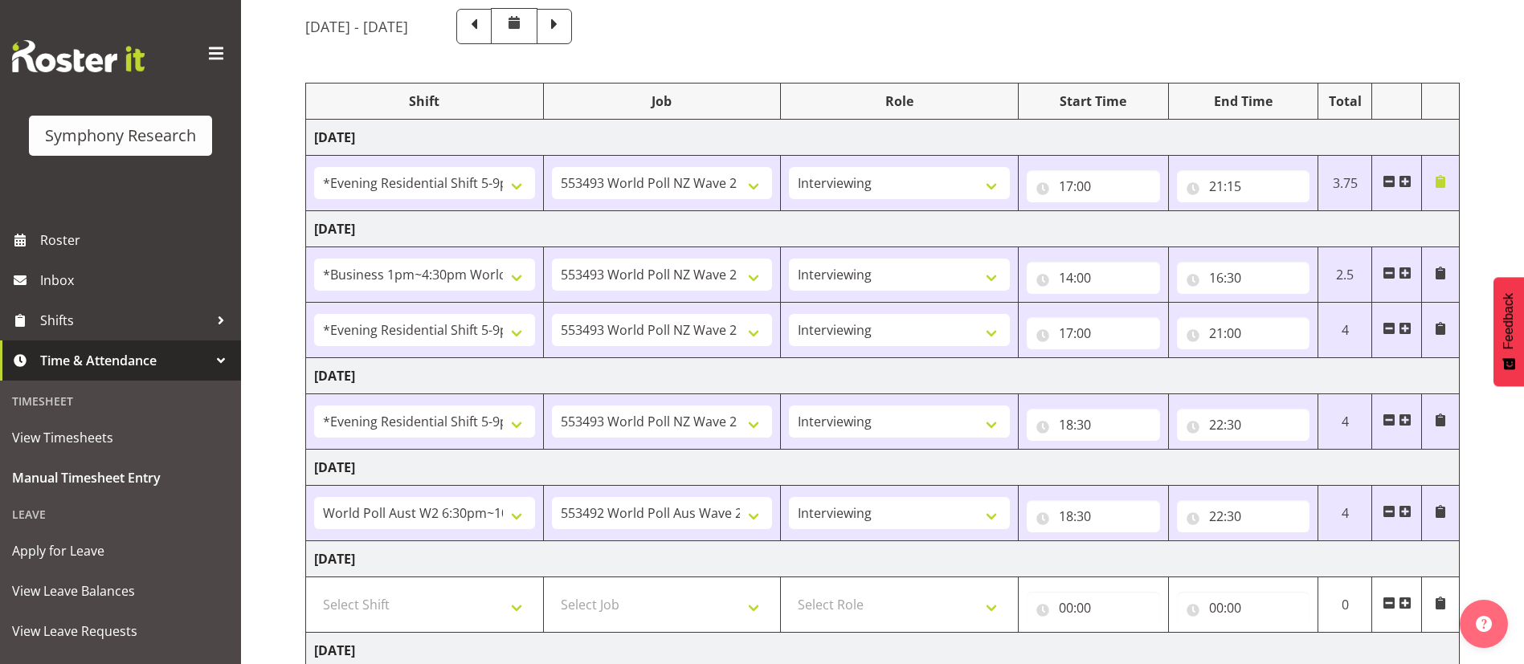
scroll to position [156, 0]
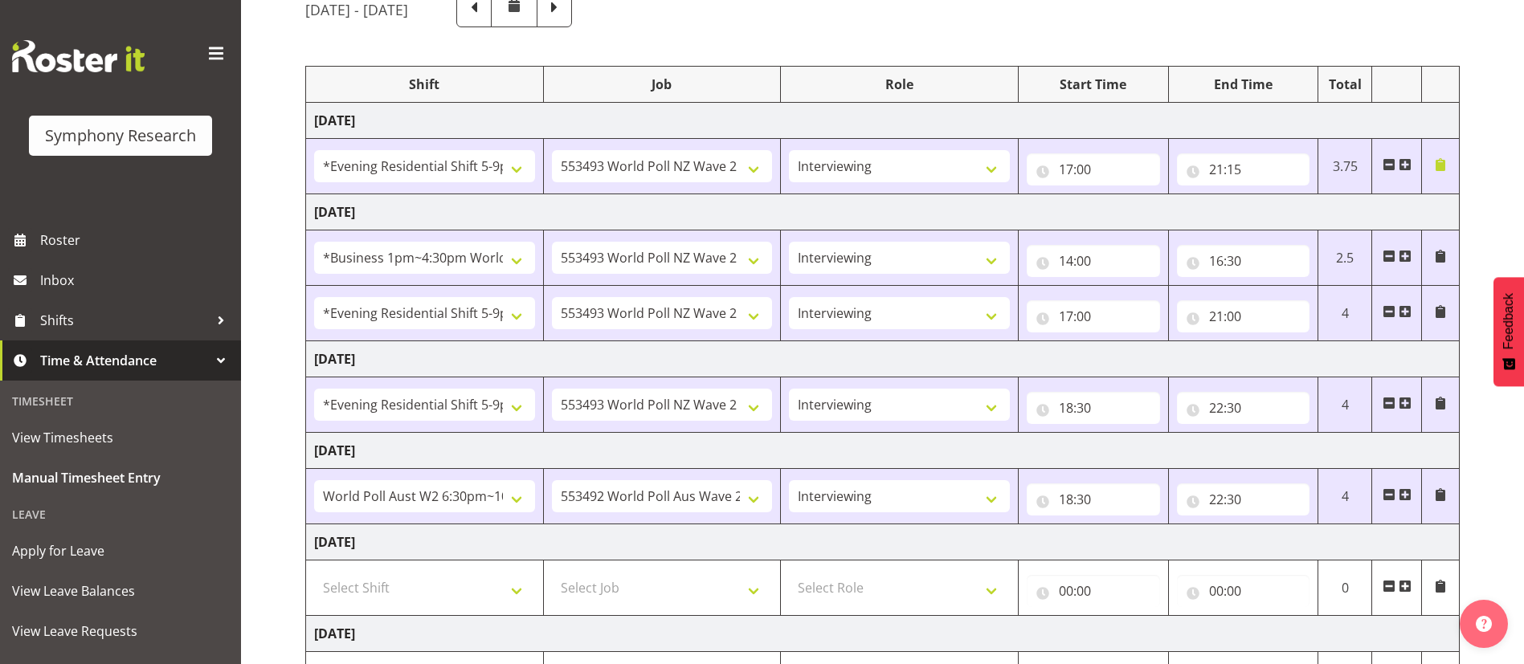
click at [1001, 165] on span at bounding box center [1404, 164] width 13 height 13
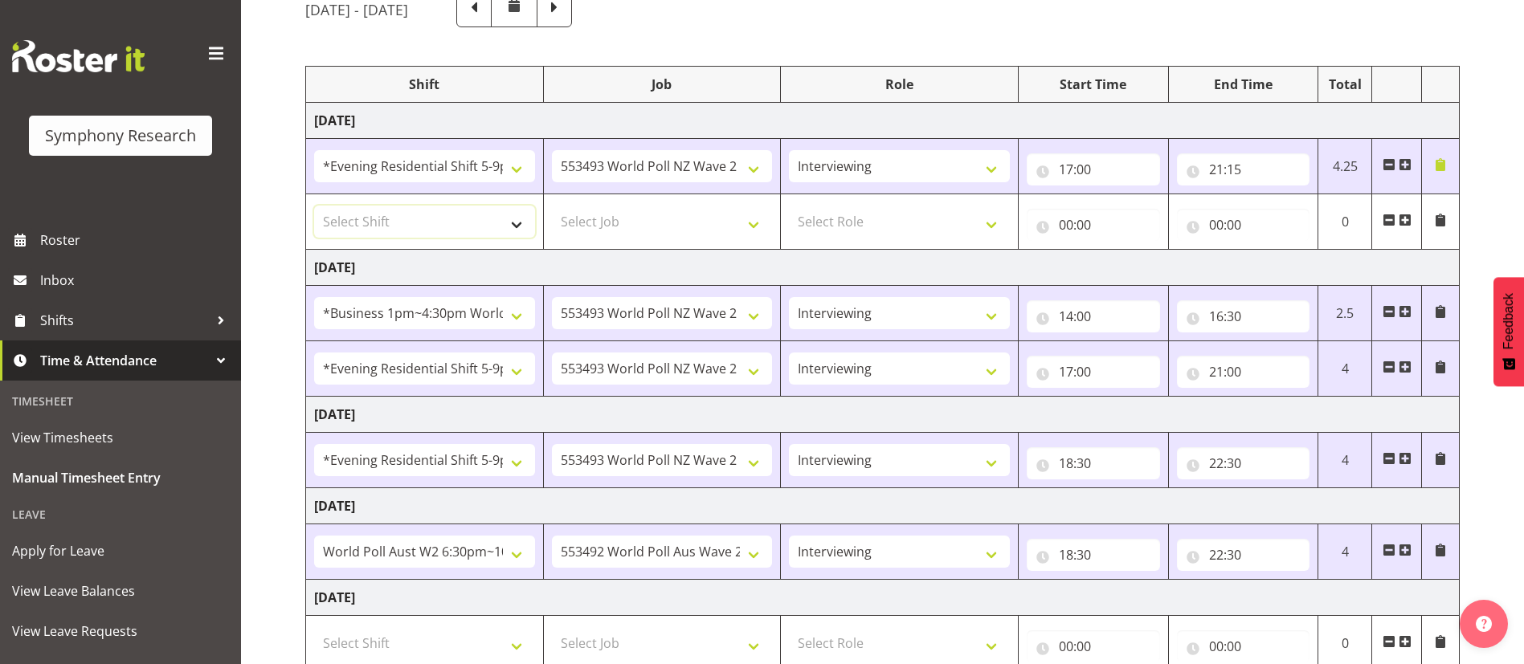
click at [508, 218] on select "Select Shift !!Weekend Residential (Roster IT Shift Label) *Business 9/10am ~ 4…" at bounding box center [424, 222] width 221 height 32
select select "48116"
click at [314, 206] on select "Select Shift !!Weekend Residential (Roster IT Shift Label) *Business 9/10am ~ 4…" at bounding box center [424, 222] width 221 height 32
click at [728, 213] on select "Select Job 550060 IF Admin 553492 World Poll Aus Wave 2 Main 2025 553493 World …" at bounding box center [662, 222] width 221 height 32
select select "10527"
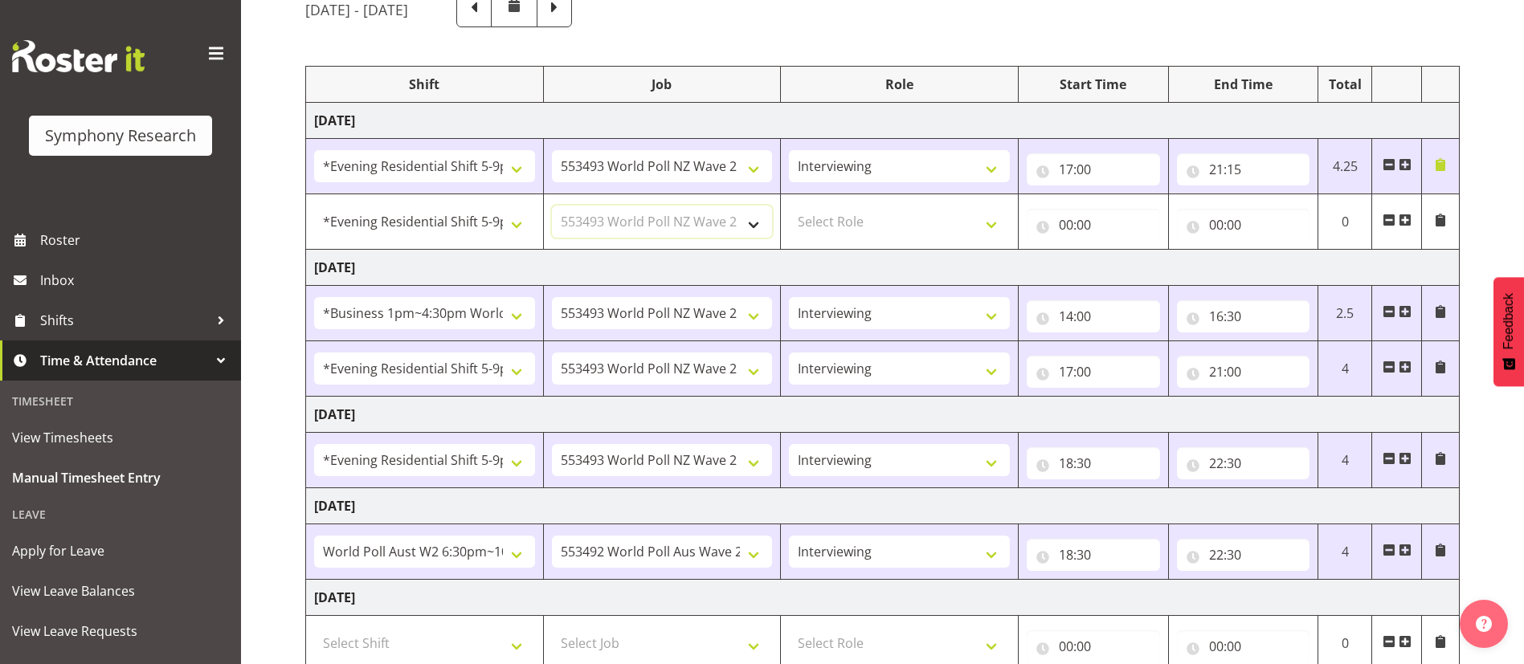
click at [552, 206] on select "Select Job 550060 IF Admin 553492 World Poll Aus Wave 2 Main 2025 553493 World …" at bounding box center [662, 222] width 221 height 32
click at [986, 217] on select "Select Role Briefing Interviewing" at bounding box center [899, 222] width 221 height 32
select select "47"
click at [789, 206] on select "Select Role Briefing Interviewing" at bounding box center [899, 222] width 221 height 32
click at [1001, 218] on input "00:00" at bounding box center [1092, 225] width 133 height 32
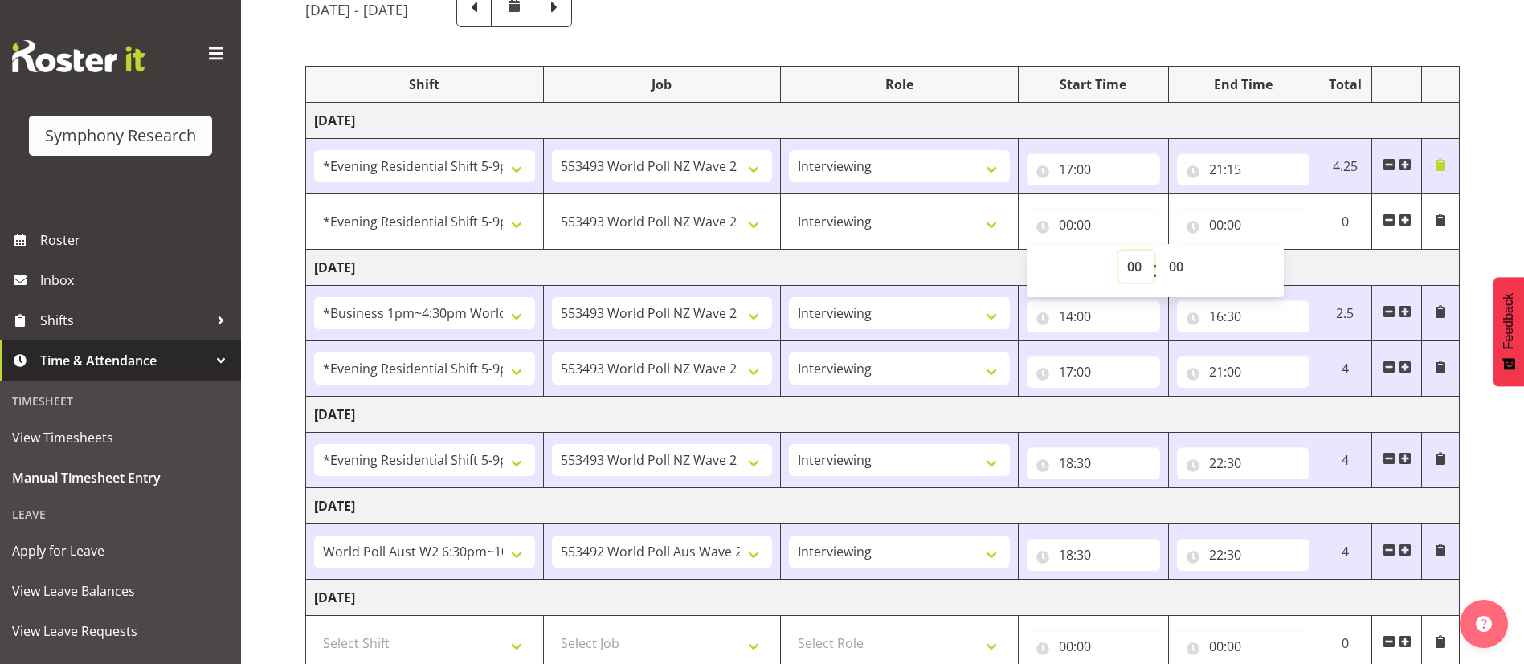
click at [1001, 269] on select "00 01 02 03 04 05 06 07 08 09 10 11 12 13 14 15 16 17 18 19 20 21 22 23" at bounding box center [1136, 267] width 36 height 32
select select "21"
click at [1001, 251] on select "00 01 02 03 04 05 06 07 08 09 10 11 12 13 14 15 16 17 18 19 20 21 22 23" at bounding box center [1136, 267] width 36 height 32
type input "21:00"
click at [1001, 225] on input "00:00" at bounding box center [1243, 225] width 133 height 32
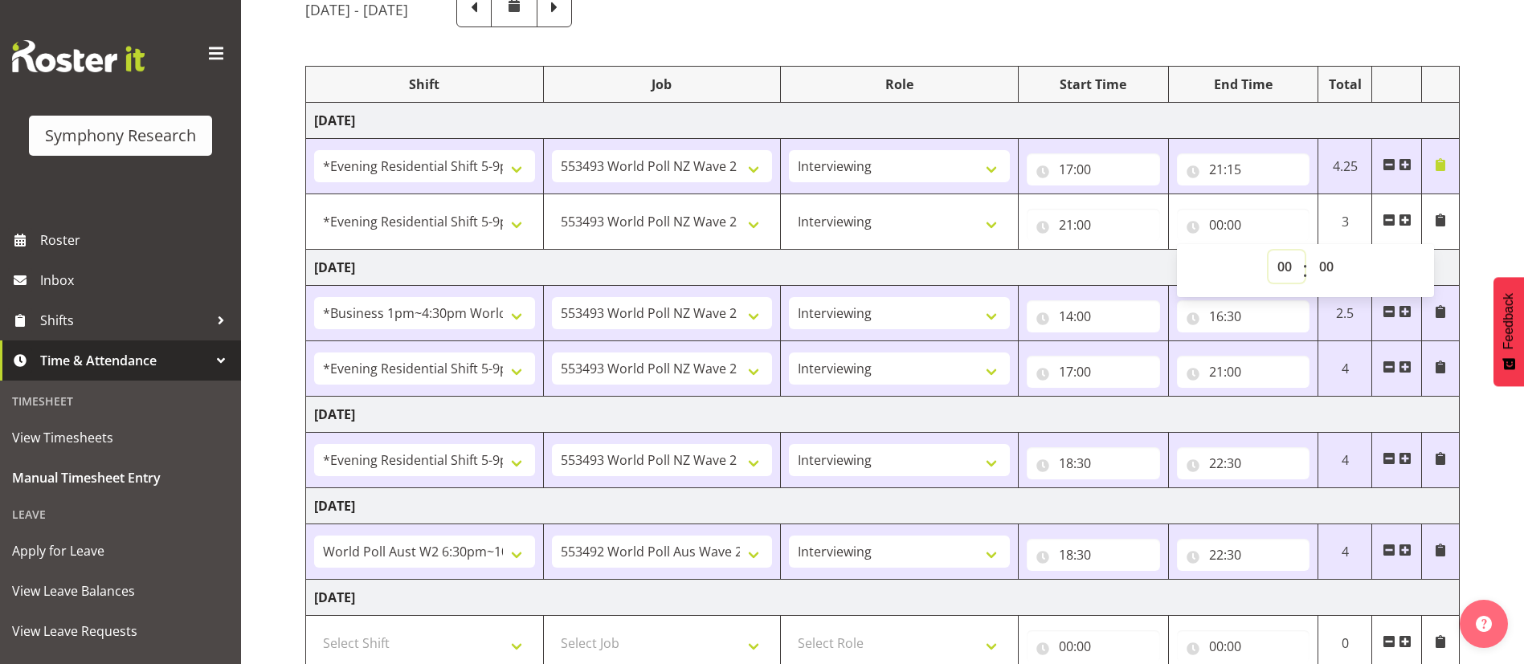
click at [1001, 261] on select "00 01 02 03 04 05 06 07 08 09 10 11 12 13 14 15 16 17 18 19 20 21 22 23" at bounding box center [1286, 267] width 36 height 32
select select "21"
click at [1001, 251] on select "00 01 02 03 04 05 06 07 08 09 10 11 12 13 14 15 16 17 18 19 20 21 22 23" at bounding box center [1286, 267] width 36 height 32
type input "21:00"
click at [1001, 265] on select "00 01 02 03 04 05 06 07 08 09 10 11 12 13 14 15 16 17 18 19 20 21 22 23 24 25 2…" at bounding box center [1328, 267] width 36 height 32
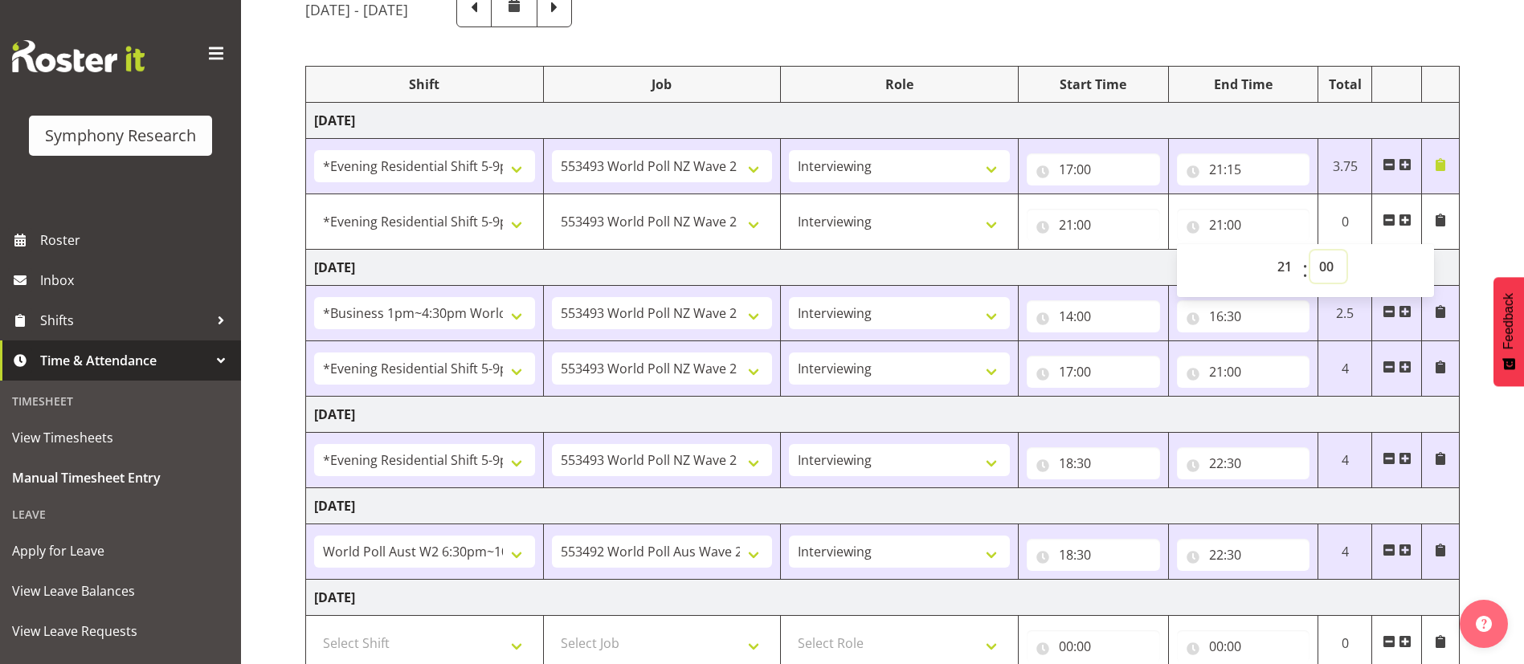
select select "15"
click at [1001, 251] on select "00 01 02 03 04 05 06 07 08 09 10 11 12 13 14 15 16 17 18 19 20 21 22 23 24 25 2…" at bounding box center [1328, 267] width 36 height 32
type input "21:15"
click at [1001, 163] on input "21:15" at bounding box center [1243, 169] width 133 height 32
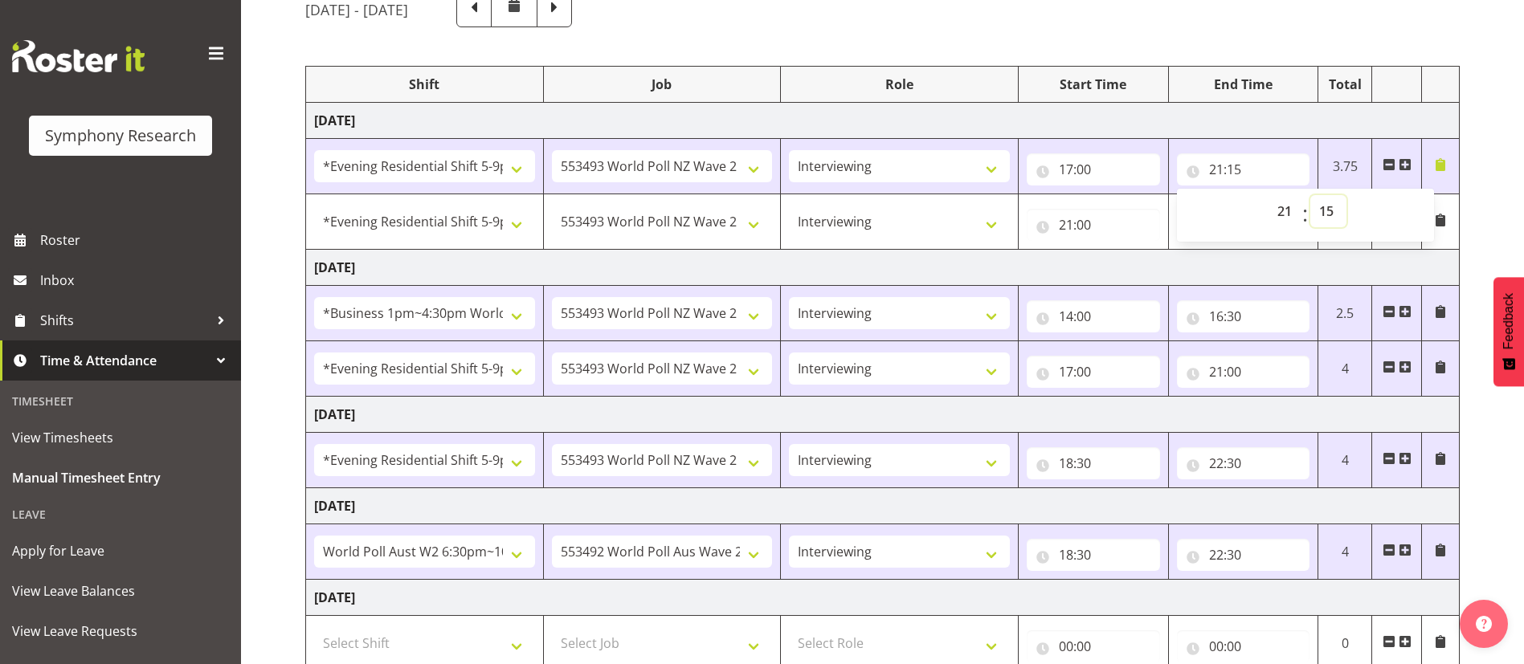
click at [1001, 210] on select "00 01 02 03 04 05 06 07 08 09 10 11 12 13 14 15 16 17 18 19 20 21 22 23 24 25 2…" at bounding box center [1328, 211] width 36 height 32
select select "0"
click at [1001, 195] on select "00 01 02 03 04 05 06 07 08 09 10 11 12 13 14 15 16 17 18 19 20 21 22 23 24 25 2…" at bounding box center [1328, 211] width 36 height 32
type input "21:00"
click at [1001, 263] on td "[DATE]" at bounding box center [882, 268] width 1153 height 36
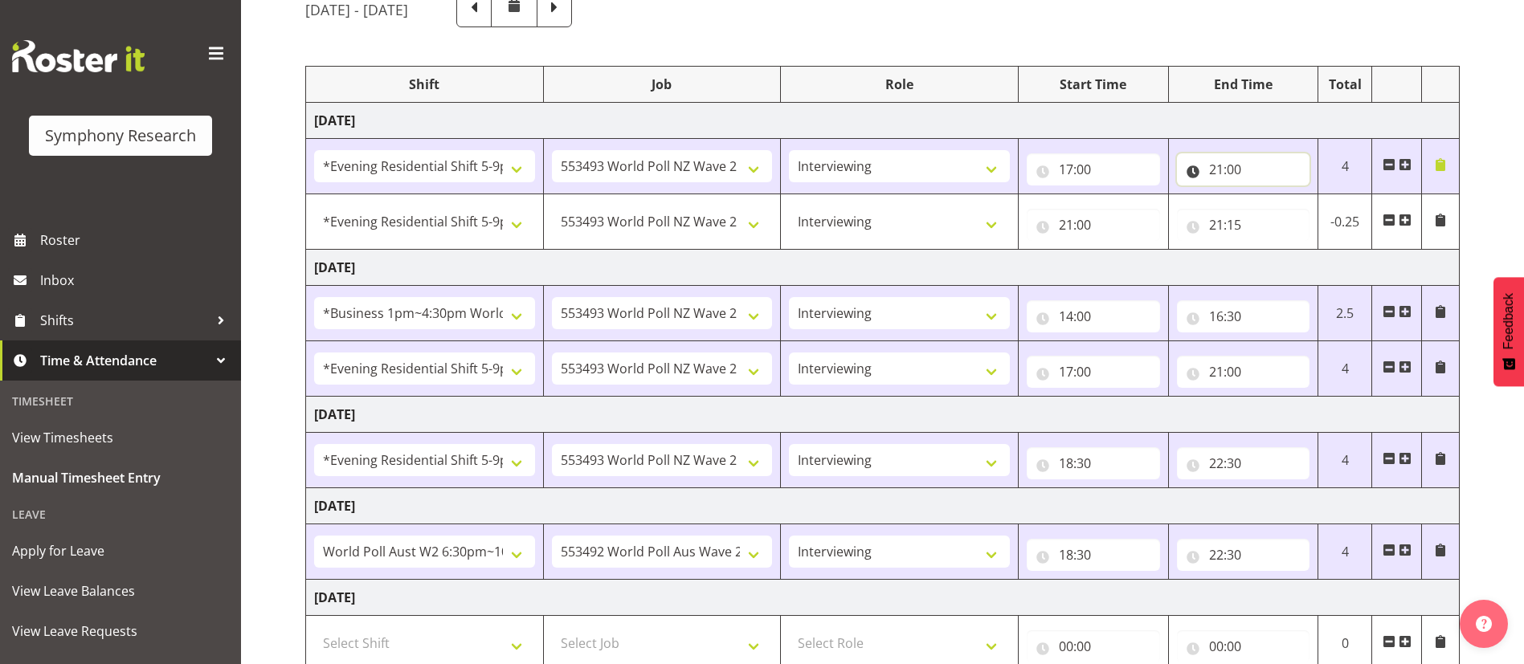
click at [1001, 165] on input "21:00" at bounding box center [1243, 169] width 133 height 32
click at [1001, 255] on td "[DATE]" at bounding box center [882, 268] width 1153 height 36
click at [1001, 218] on span at bounding box center [1440, 220] width 13 height 13
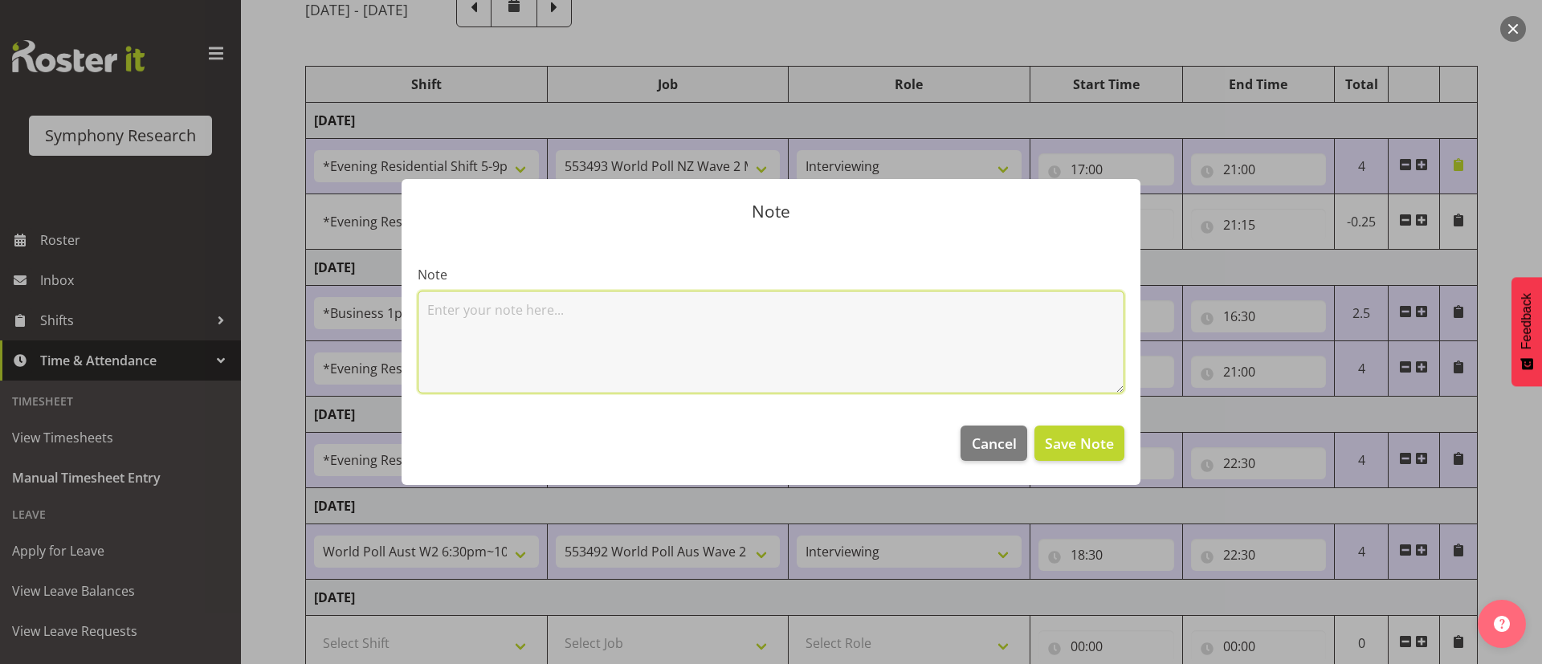
click at [962, 328] on textarea at bounding box center [771, 342] width 707 height 103
type textarea "OT"
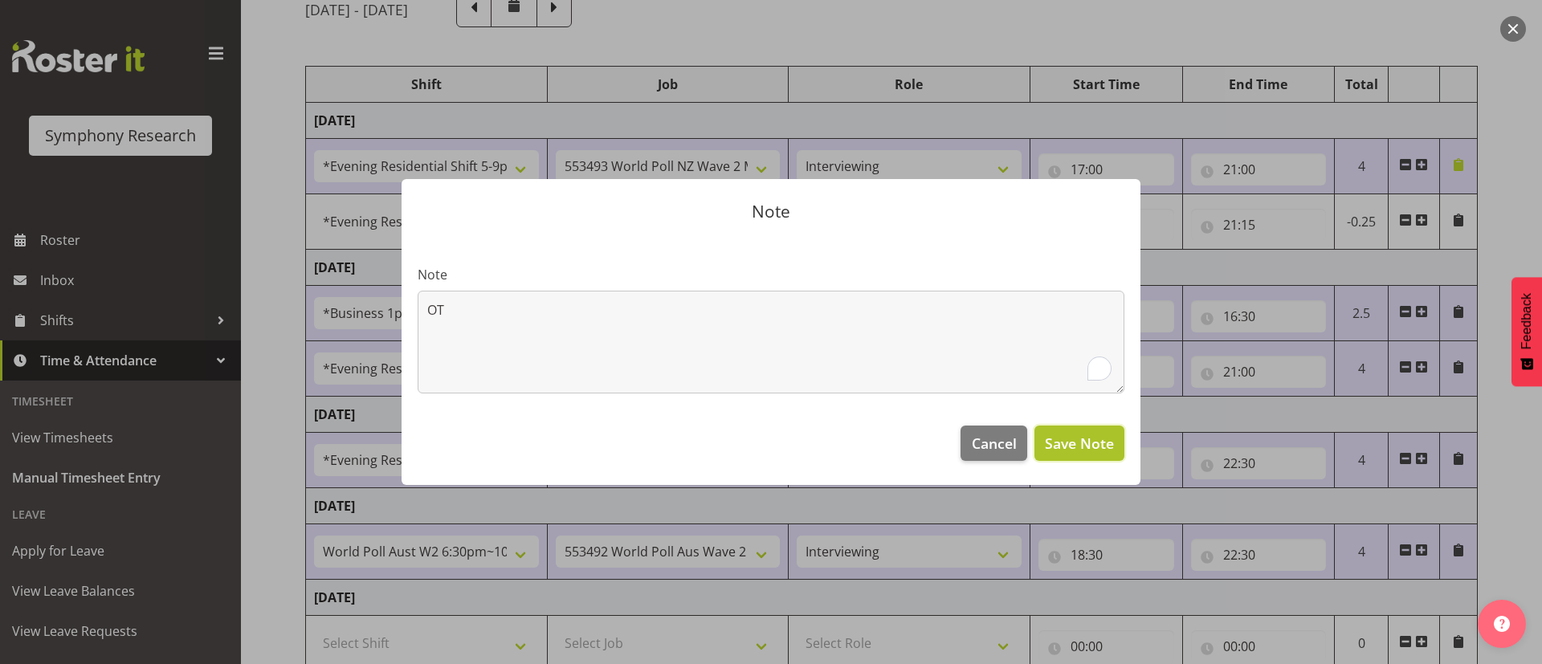
click at [1001, 436] on span "Save Note" at bounding box center [1079, 443] width 69 height 21
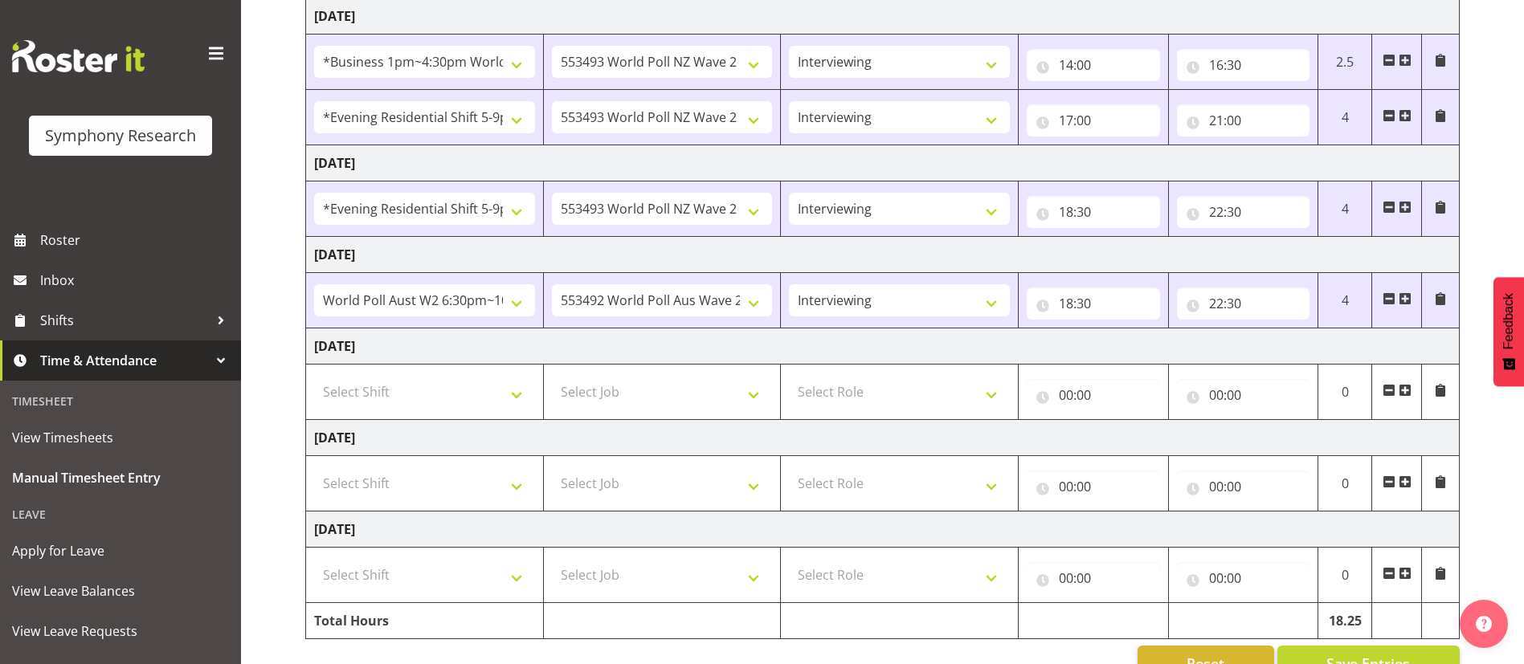
scroll to position [455, 0]
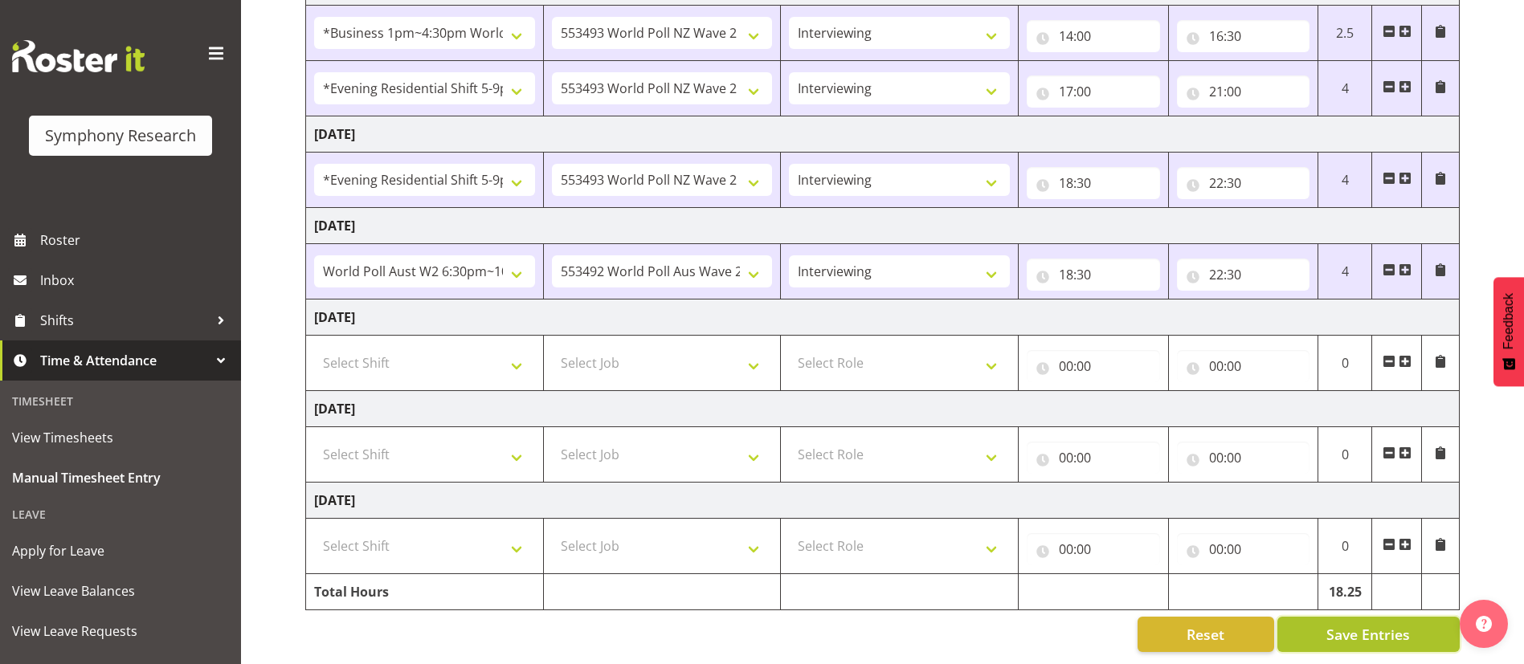
click at [1001, 436] on button "Save Entries" at bounding box center [1368, 634] width 182 height 35
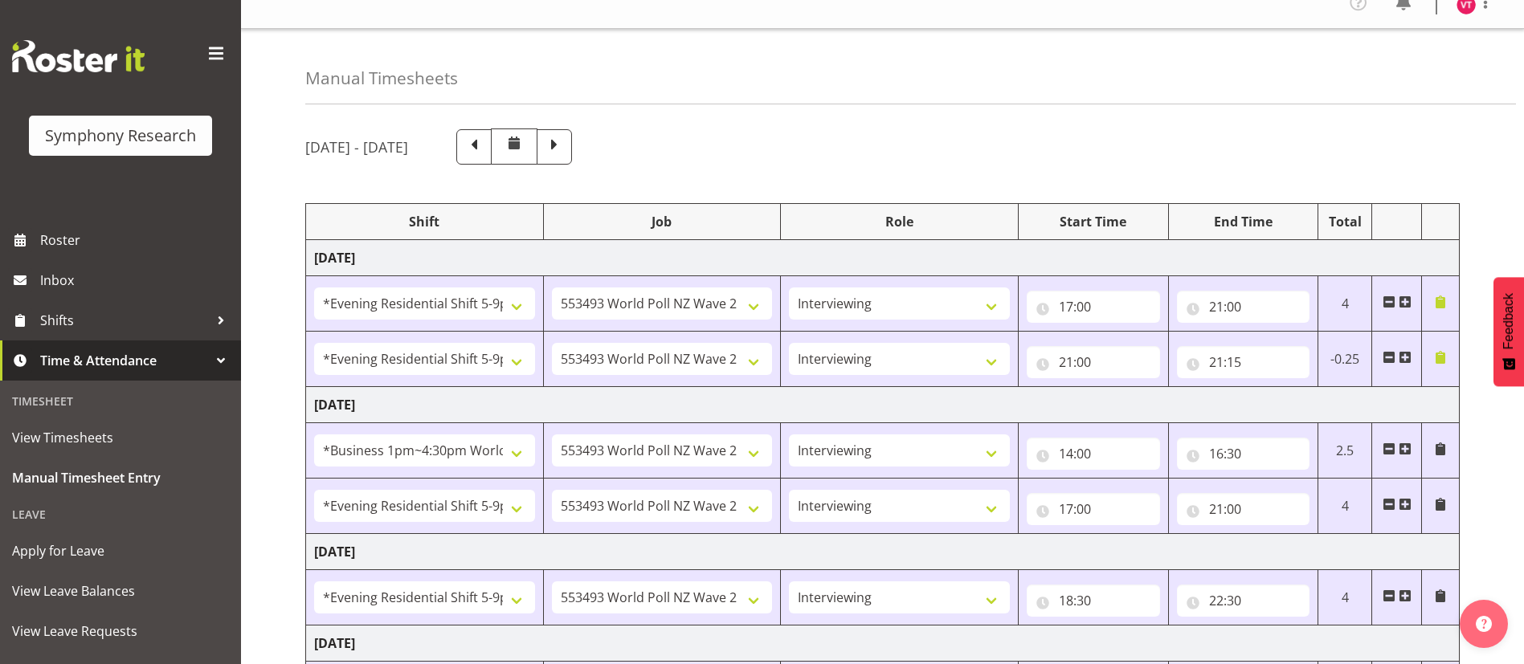
scroll to position [6, 0]
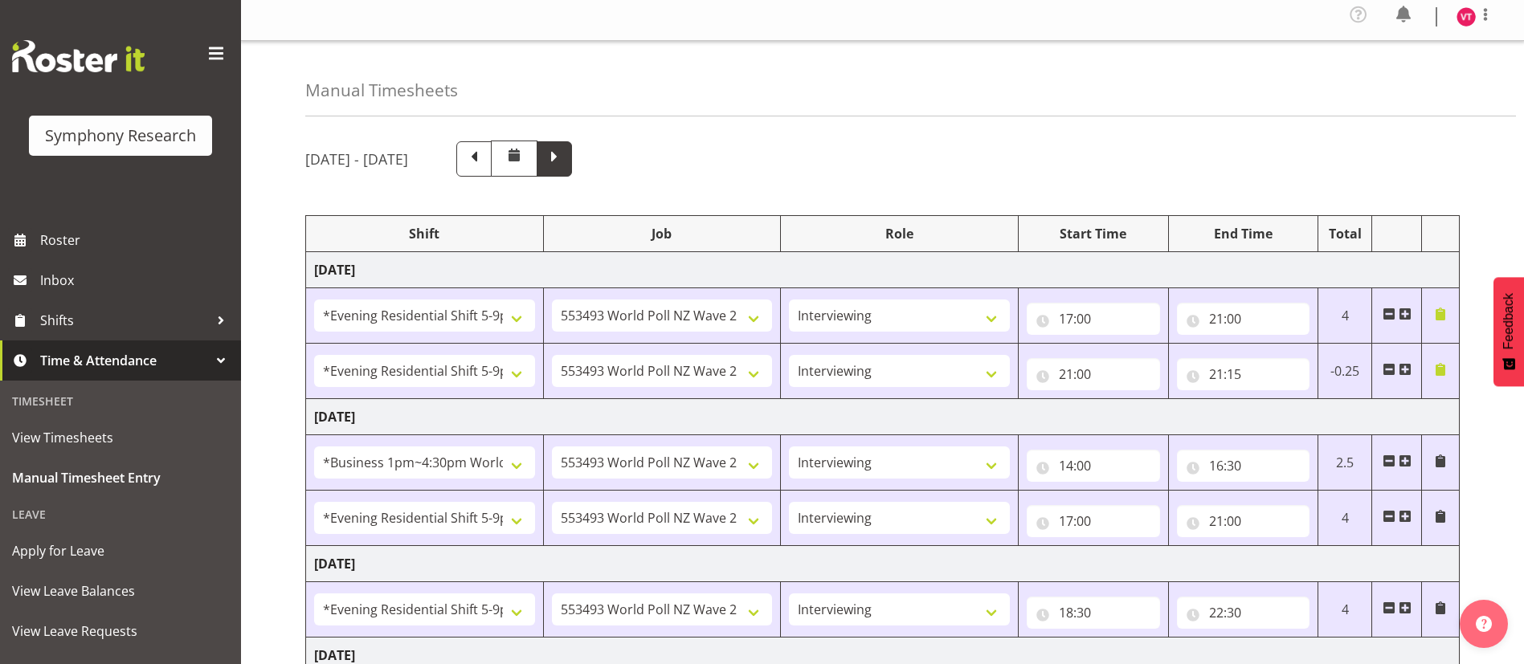
click at [565, 157] on span at bounding box center [554, 157] width 21 height 21
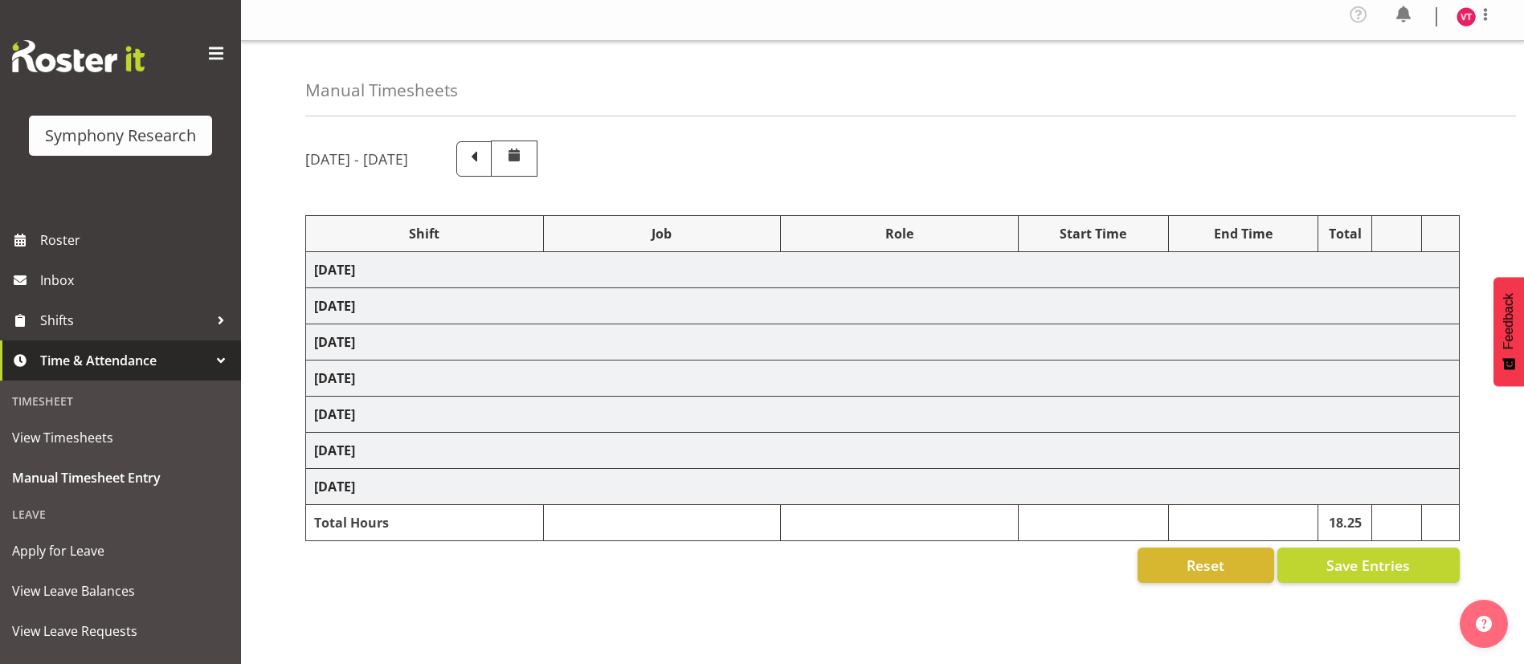
select select "81741"
select select "10499"
select select "47"
select select "48116"
select select "10587"
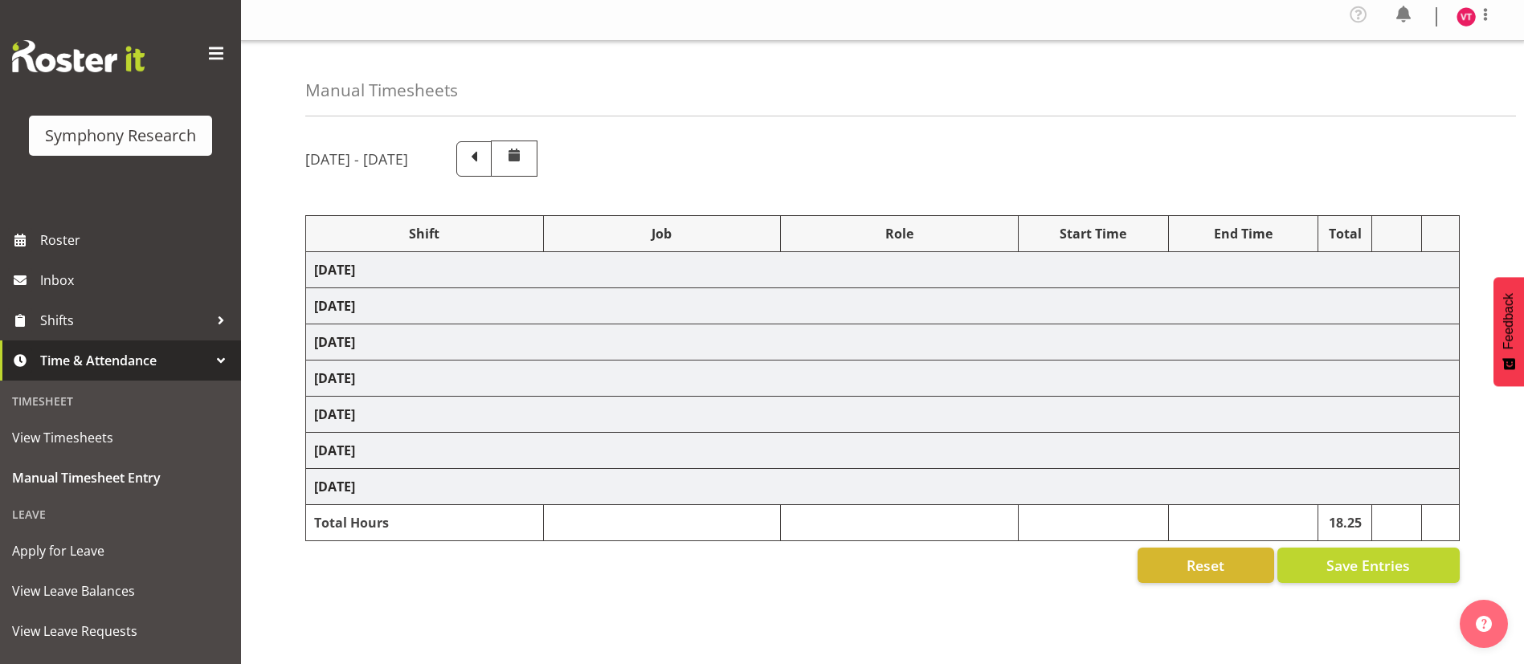
select select "81298"
select select "10587"
select select "47"
select select "56692"
select select "10499"
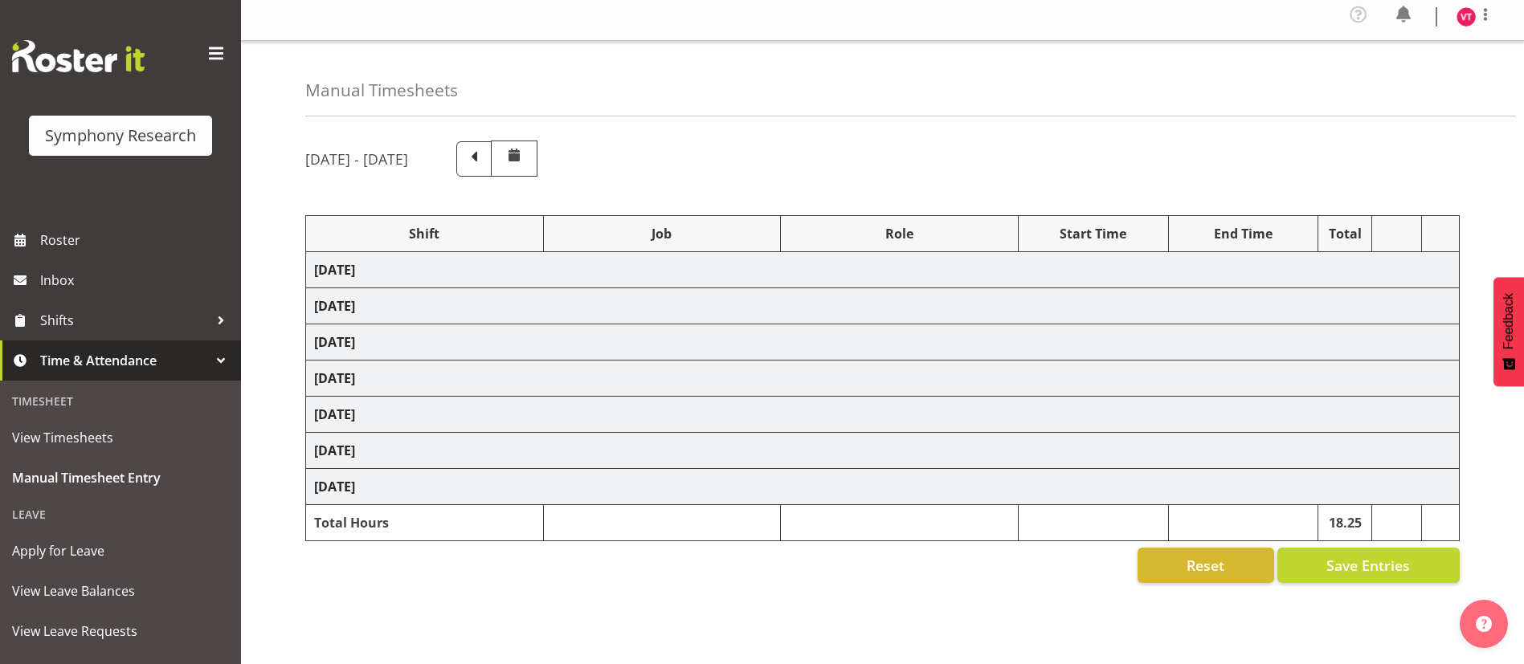
select select "47"
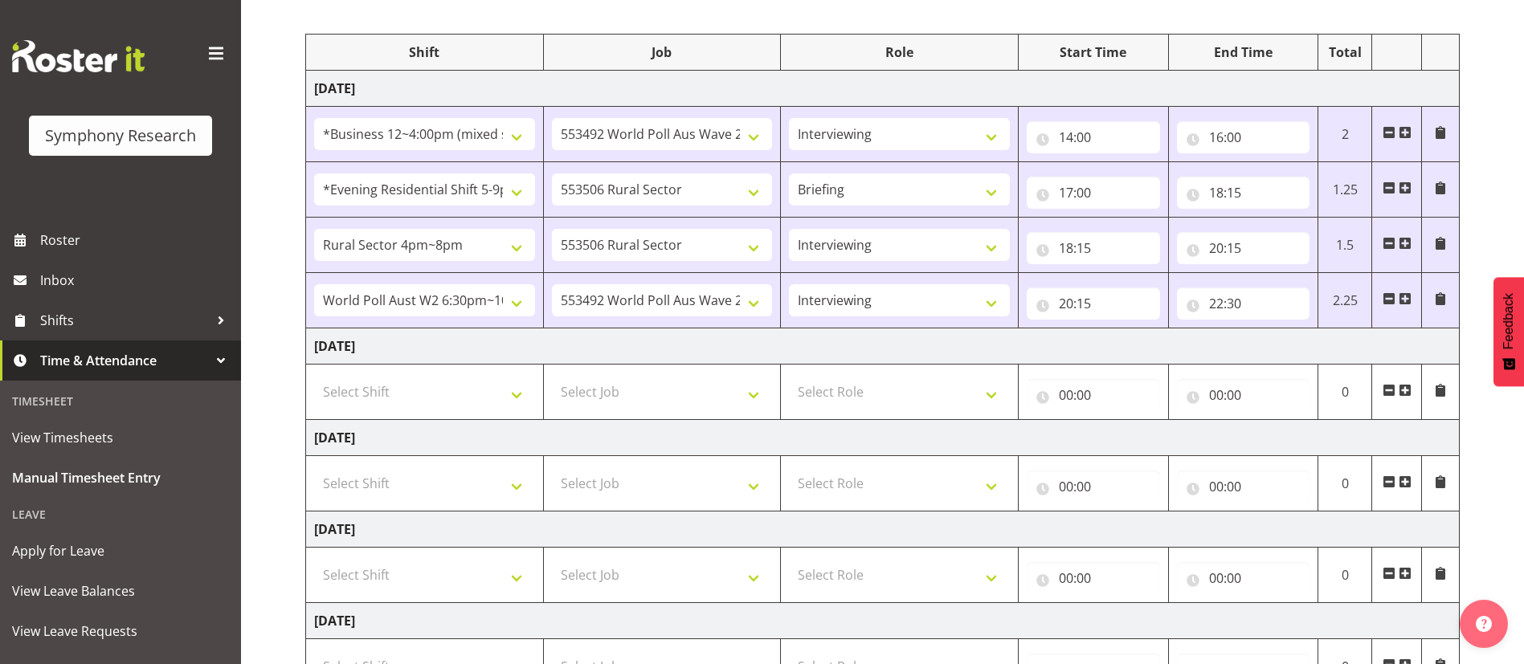
scroll to position [190, 0]
click at [1001, 240] on span at bounding box center [1440, 241] width 13 height 13
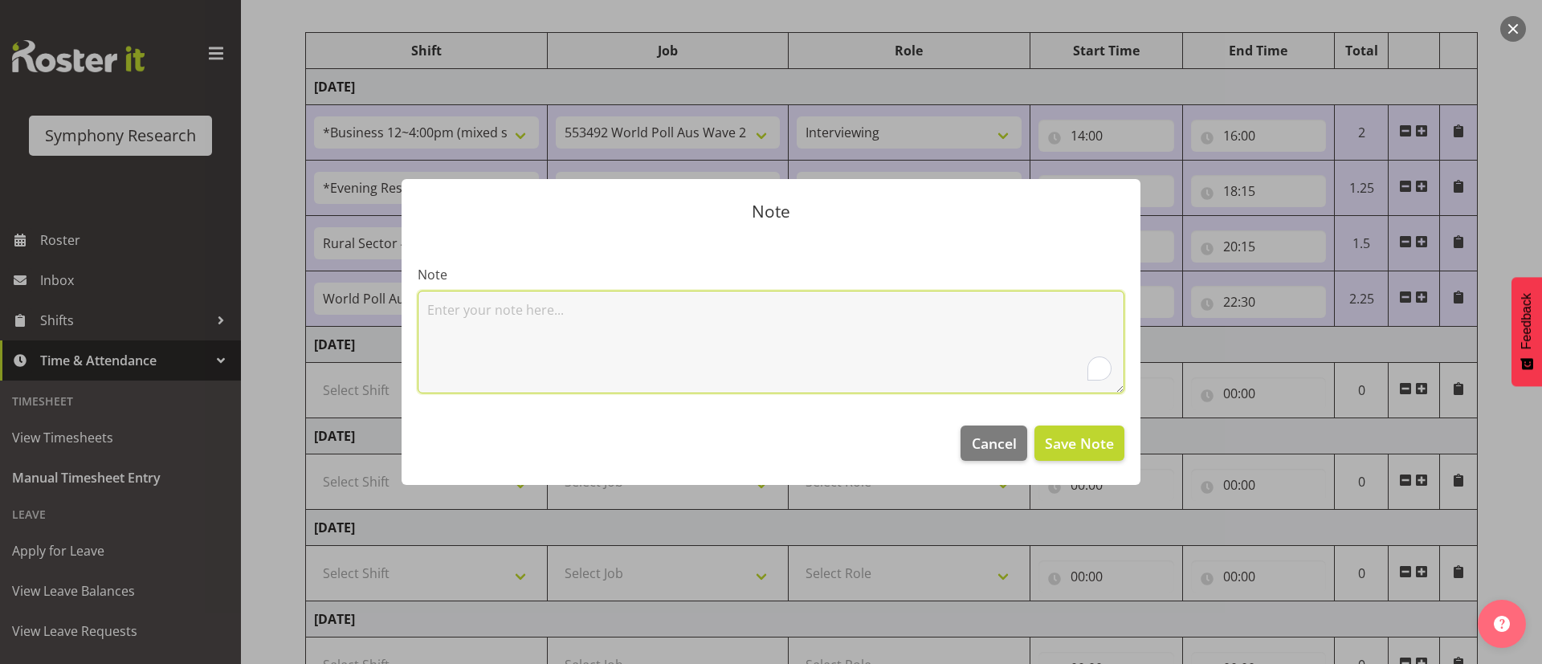
click at [909, 338] on textarea "To enrich screen reader interactions, please activate Accessibility in Grammarl…" at bounding box center [771, 342] width 707 height 103
type textarea "I"
type textarea "w"
type textarea "Worked right through no breaks taken. should read 2 hours"
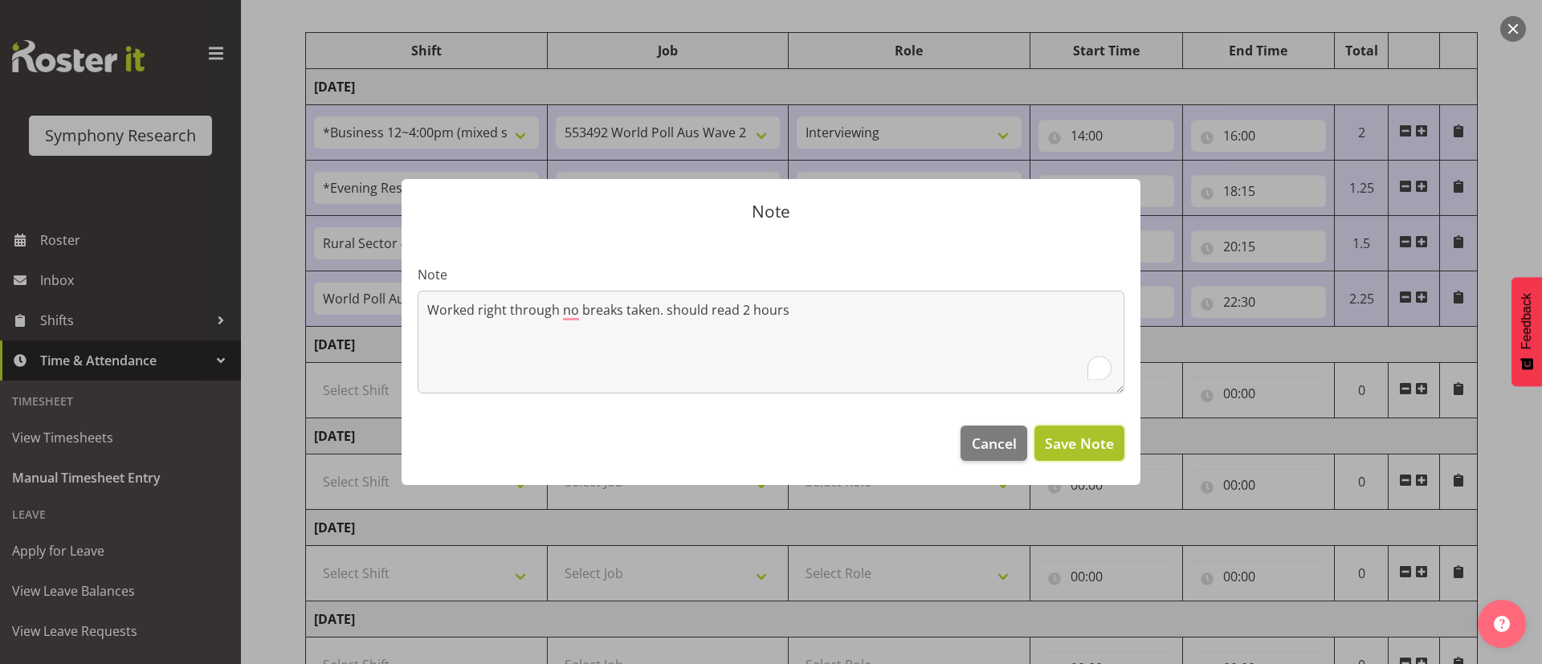
click at [1001, 433] on span "Save Note" at bounding box center [1079, 443] width 69 height 21
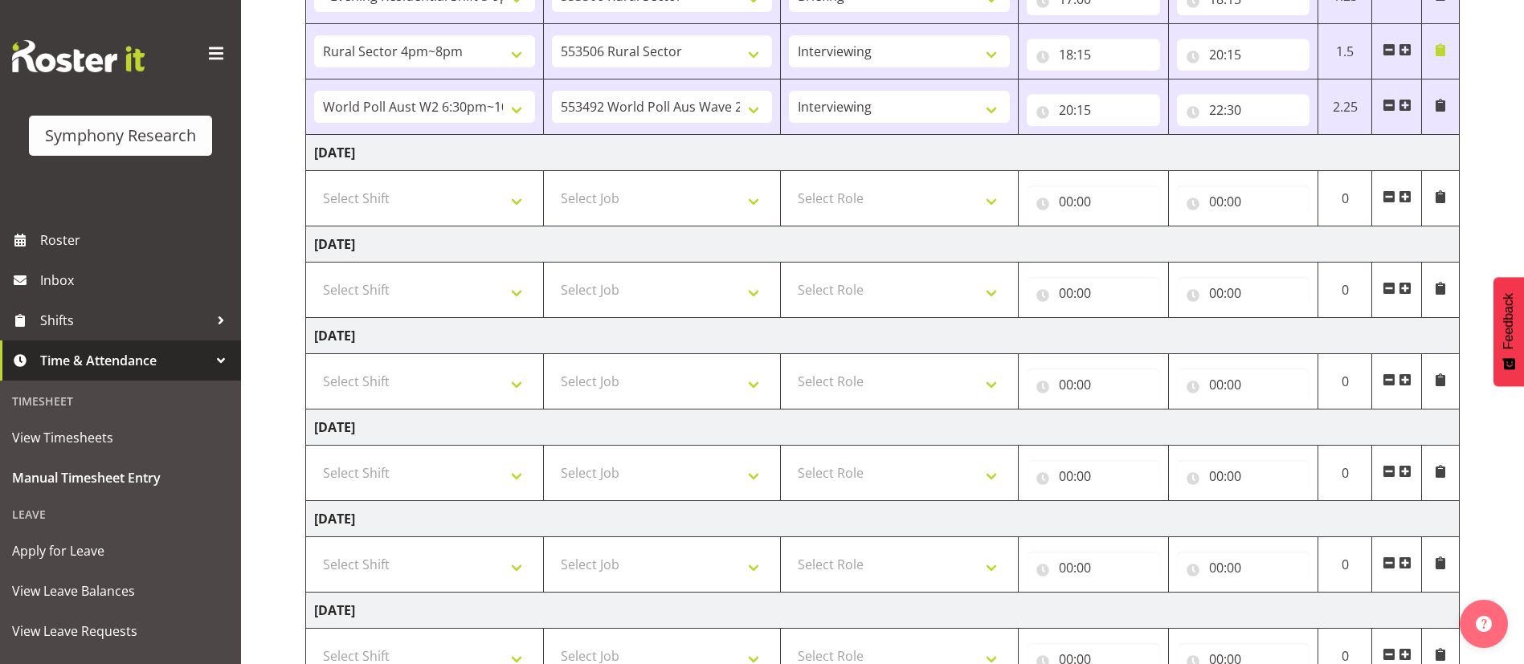
scroll to position [510, 0]
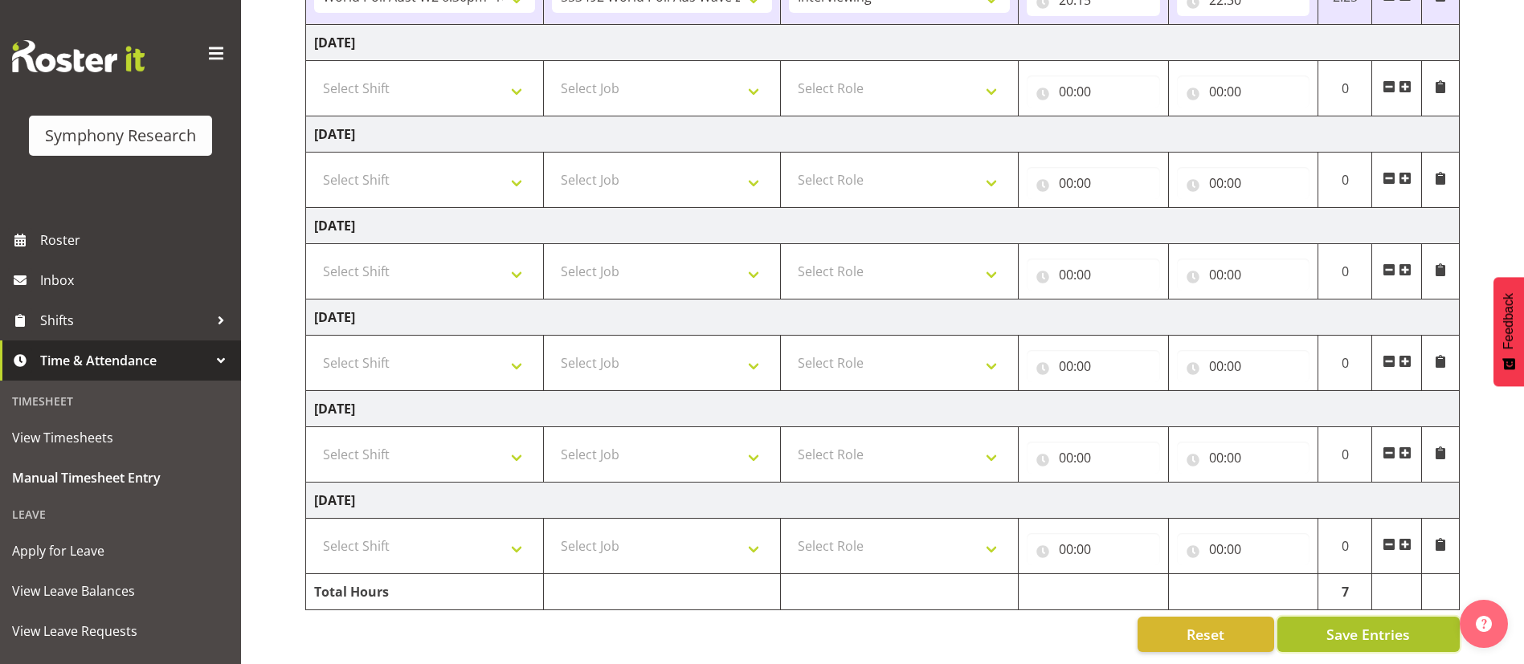
click at [1001, 436] on span "Save Entries" at bounding box center [1368, 634] width 84 height 21
